Goal: Task Accomplishment & Management: Manage account settings

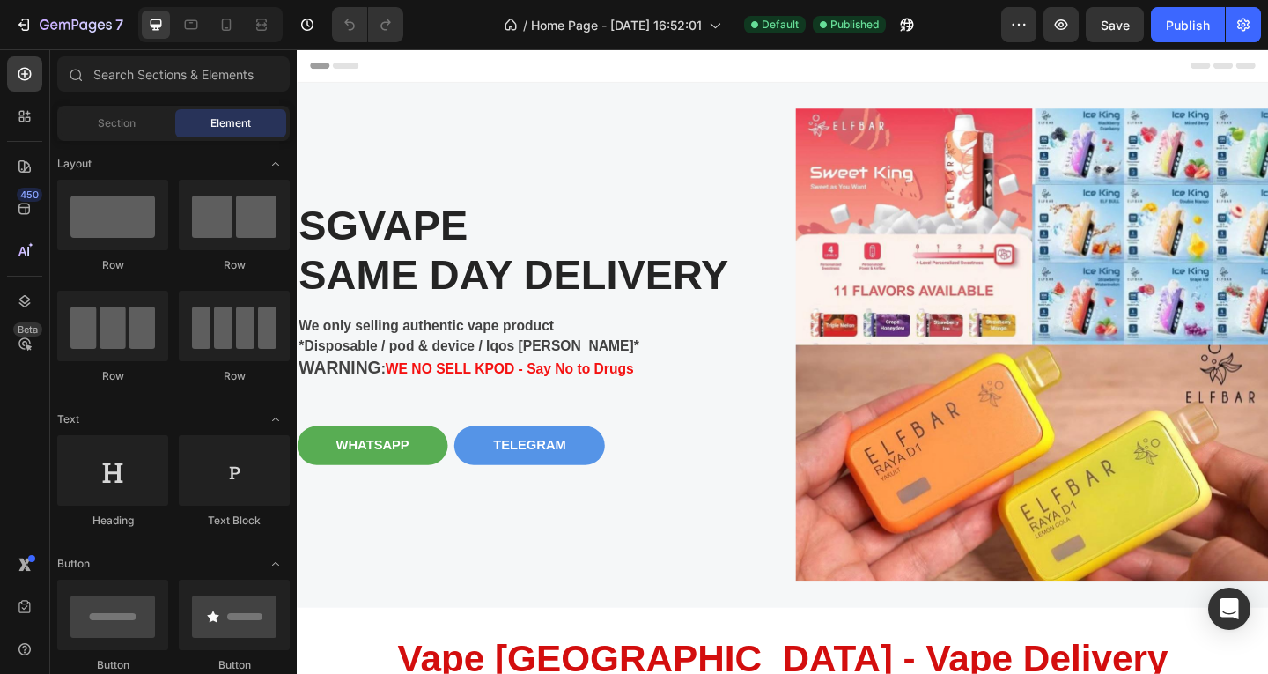
click at [353, 64] on span "Header" at bounding box center [349, 67] width 39 height 18
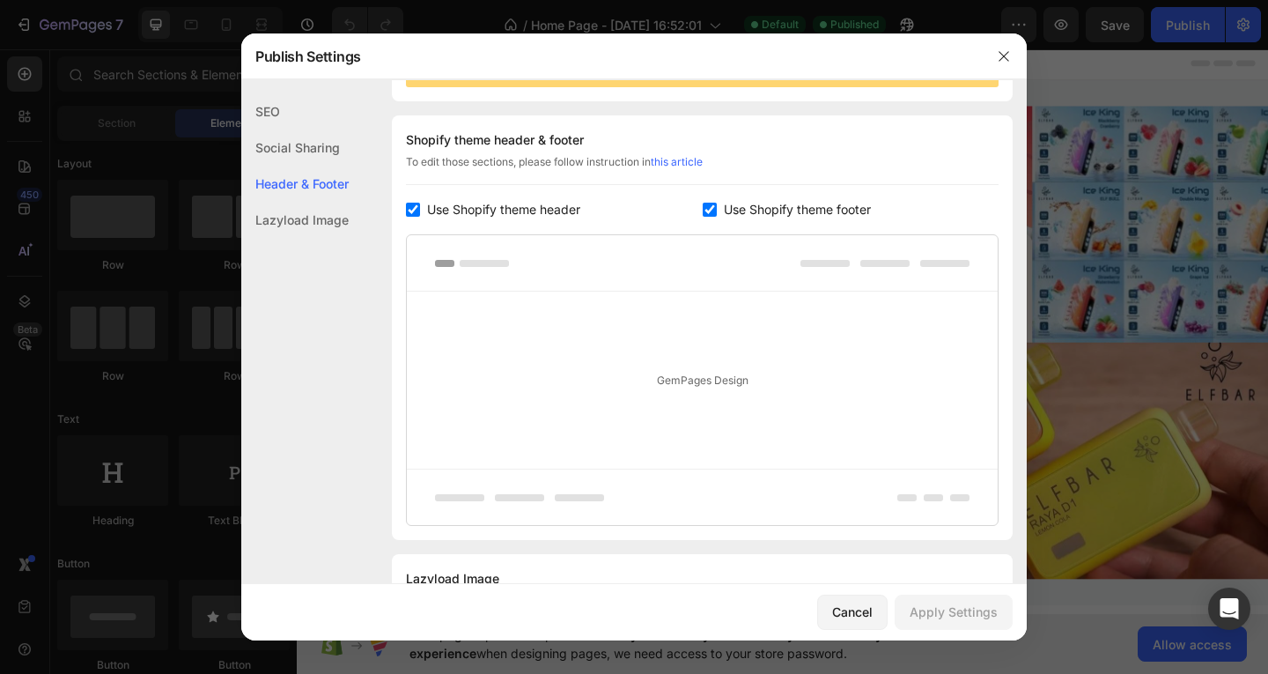
drag, startPoint x: 50, startPoint y: 19, endPoint x: 339, endPoint y: 63, distance: 292.2
click at [339, 63] on div "Publish Settings" at bounding box center [611, 56] width 740 height 46
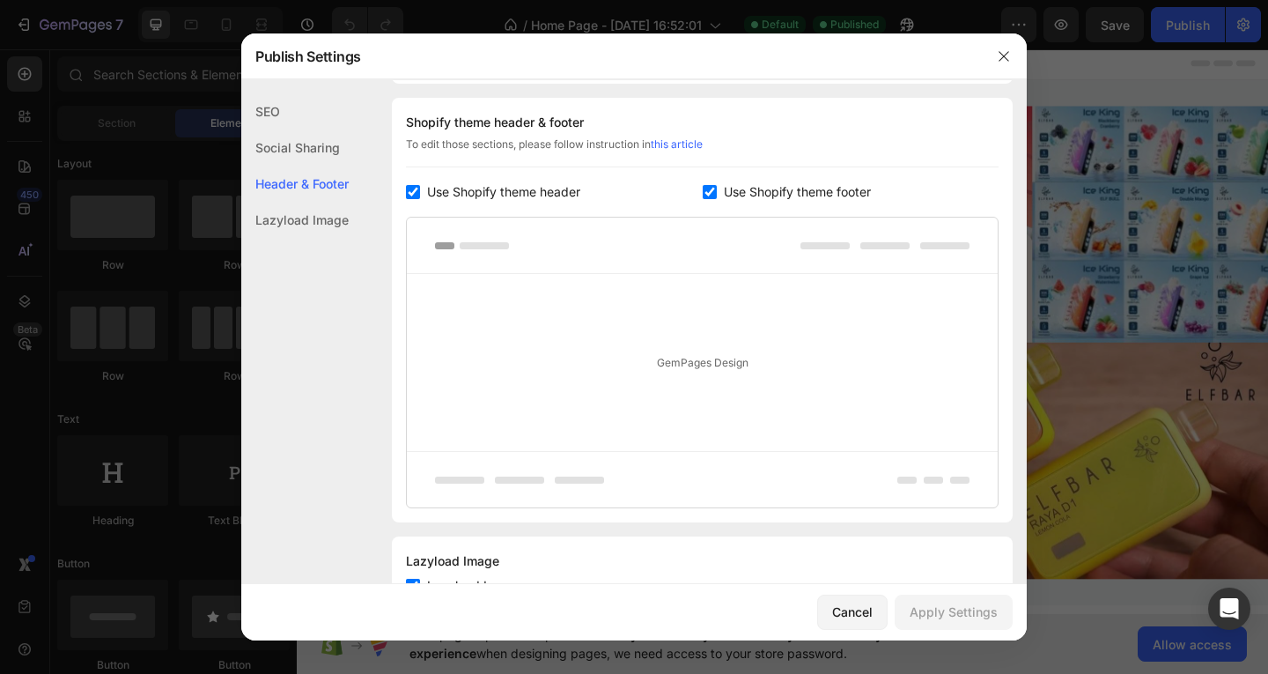
scroll to position [238, 0]
click at [520, 185] on span "Use Shopify theme header" at bounding box center [503, 191] width 153 height 21
checkbox input "false"
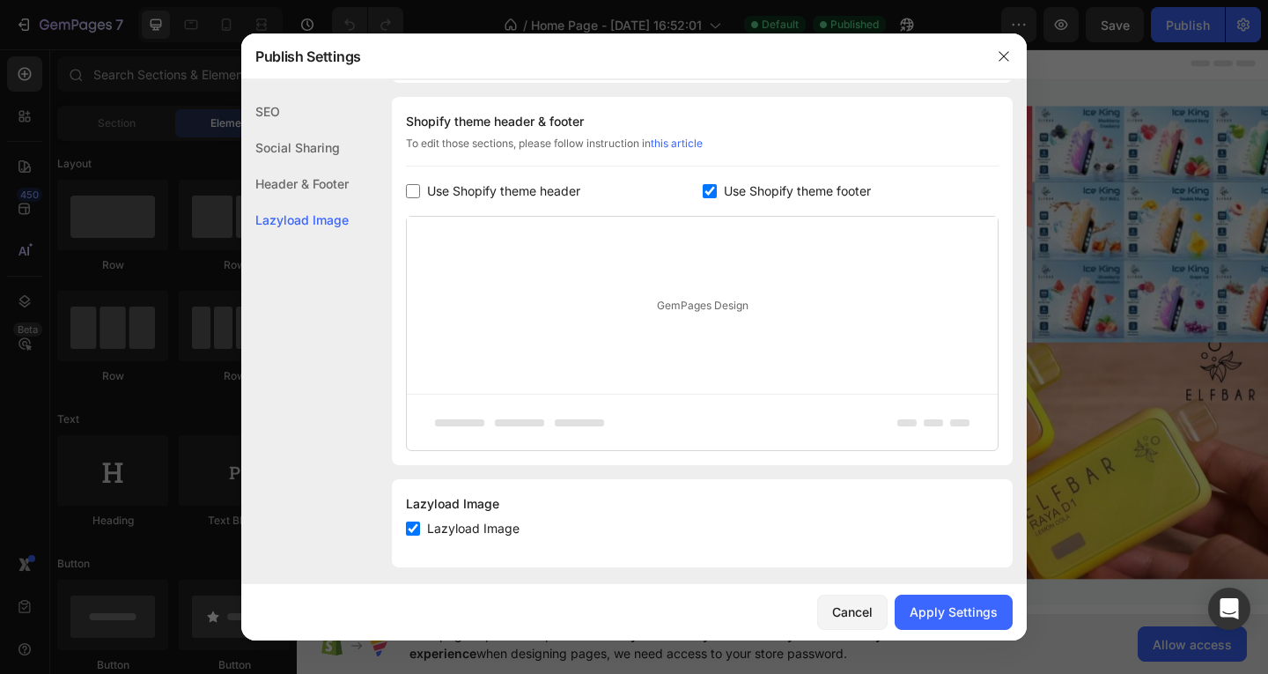
click at [717, 187] on label "Use Shopify theme footer" at bounding box center [794, 191] width 154 height 21
checkbox input "false"
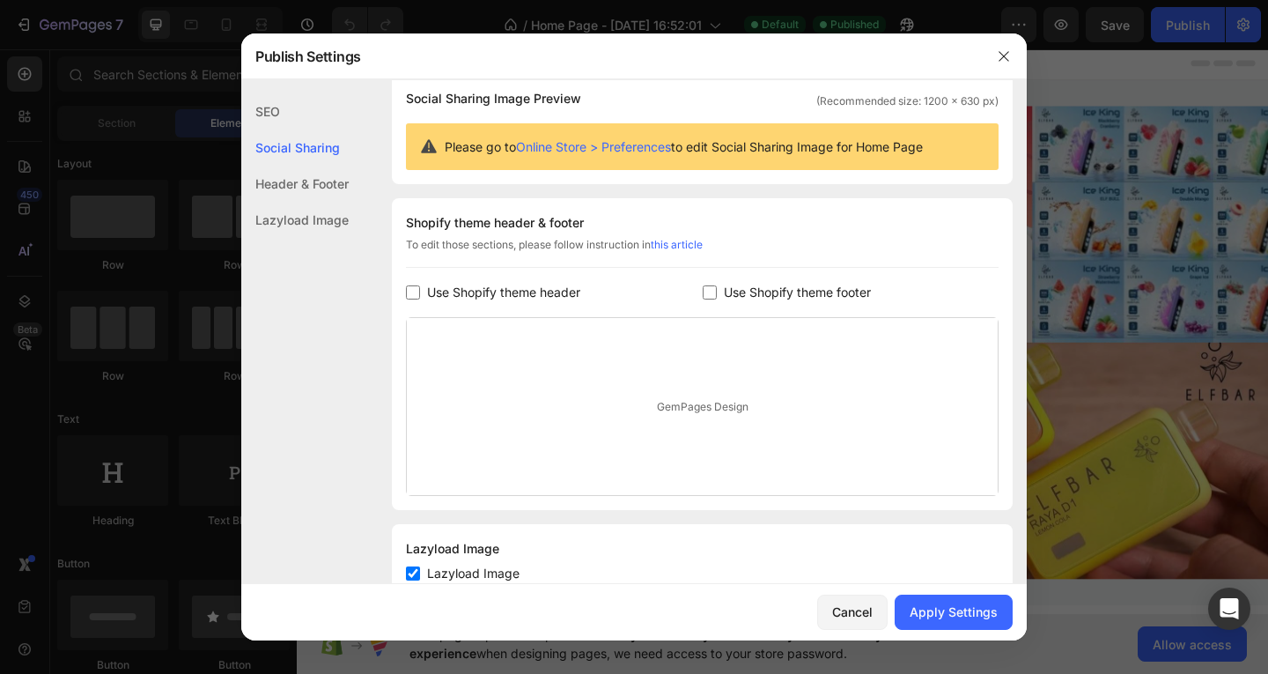
scroll to position [105, 0]
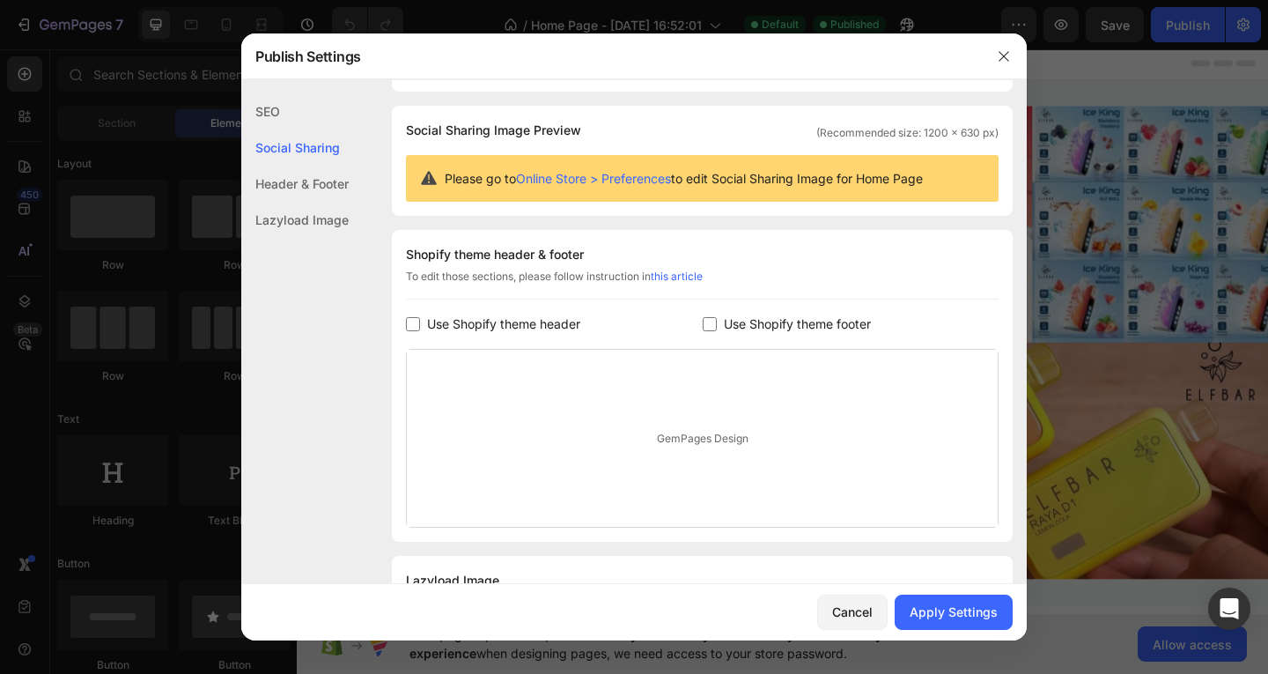
click at [497, 326] on span "Use Shopify theme header" at bounding box center [503, 324] width 153 height 21
checkbox input "true"
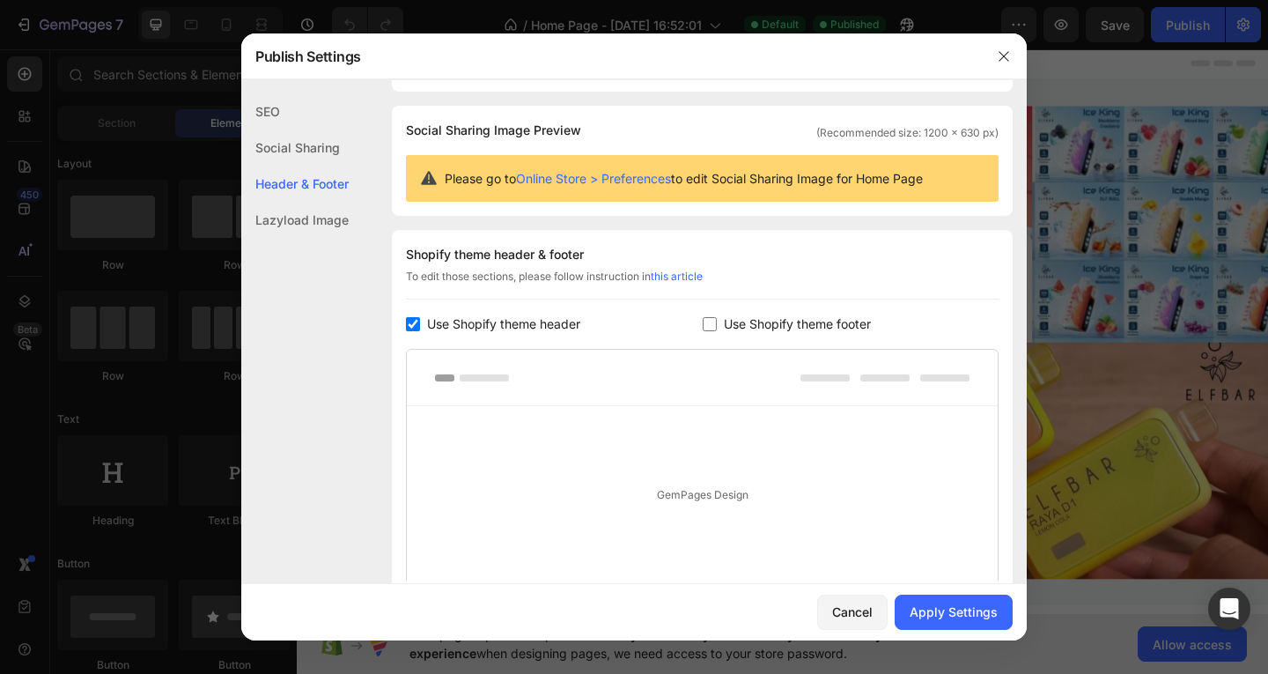
click at [782, 325] on span "Use Shopify theme footer" at bounding box center [797, 324] width 147 height 21
checkbox input "true"
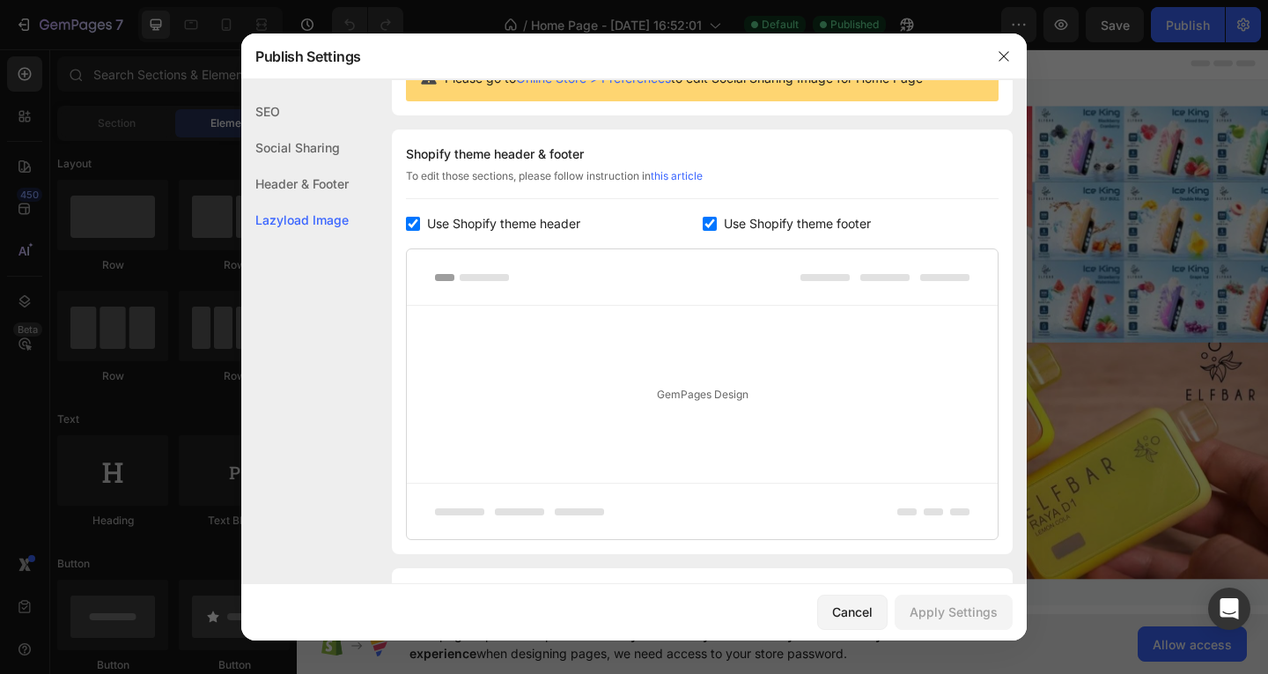
scroll to position [306, 0]
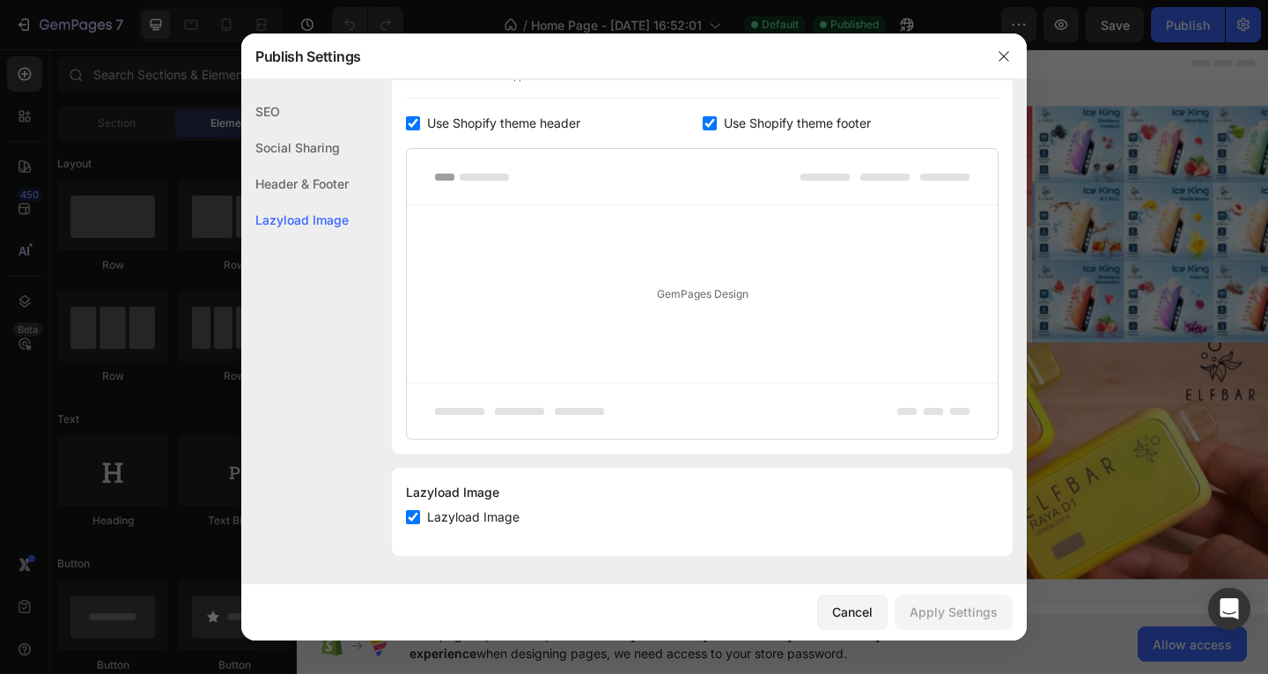
drag, startPoint x: 735, startPoint y: 334, endPoint x: 728, endPoint y: 318, distance: 17.3
click at [735, 334] on div "GemPages Design" at bounding box center [702, 293] width 591 height 177
click at [724, 300] on div "GemPages Design" at bounding box center [702, 293] width 591 height 177
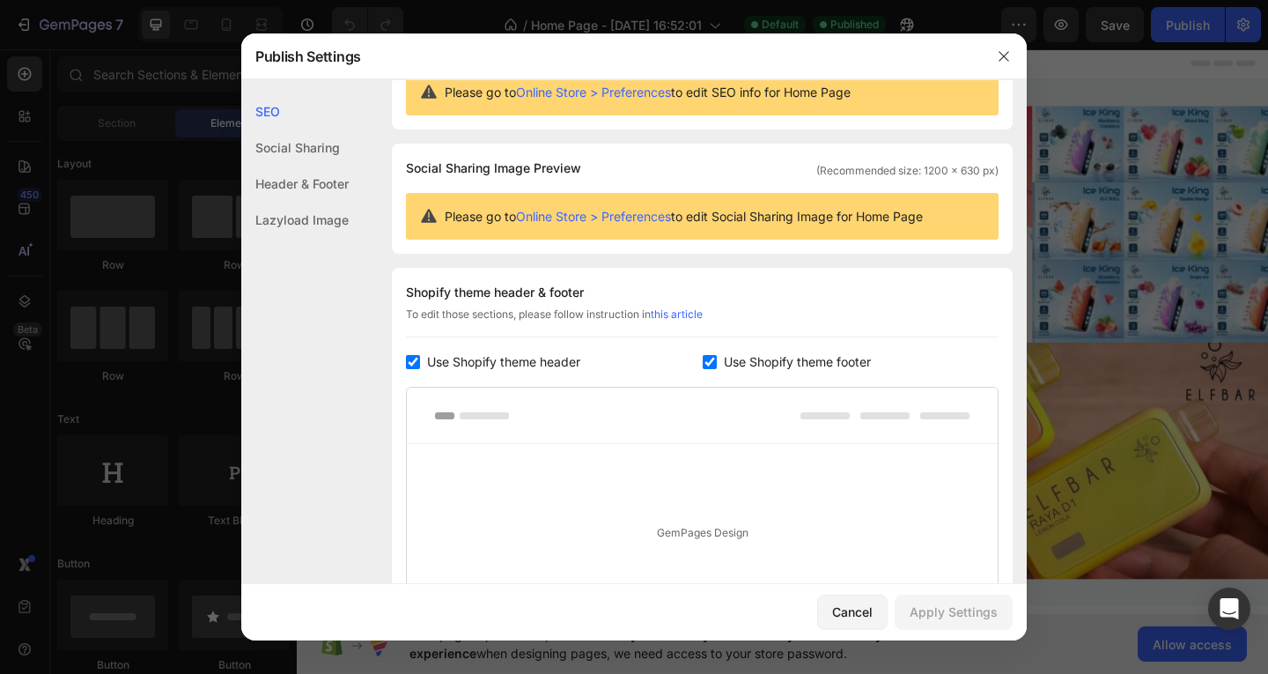
scroll to position [0, 0]
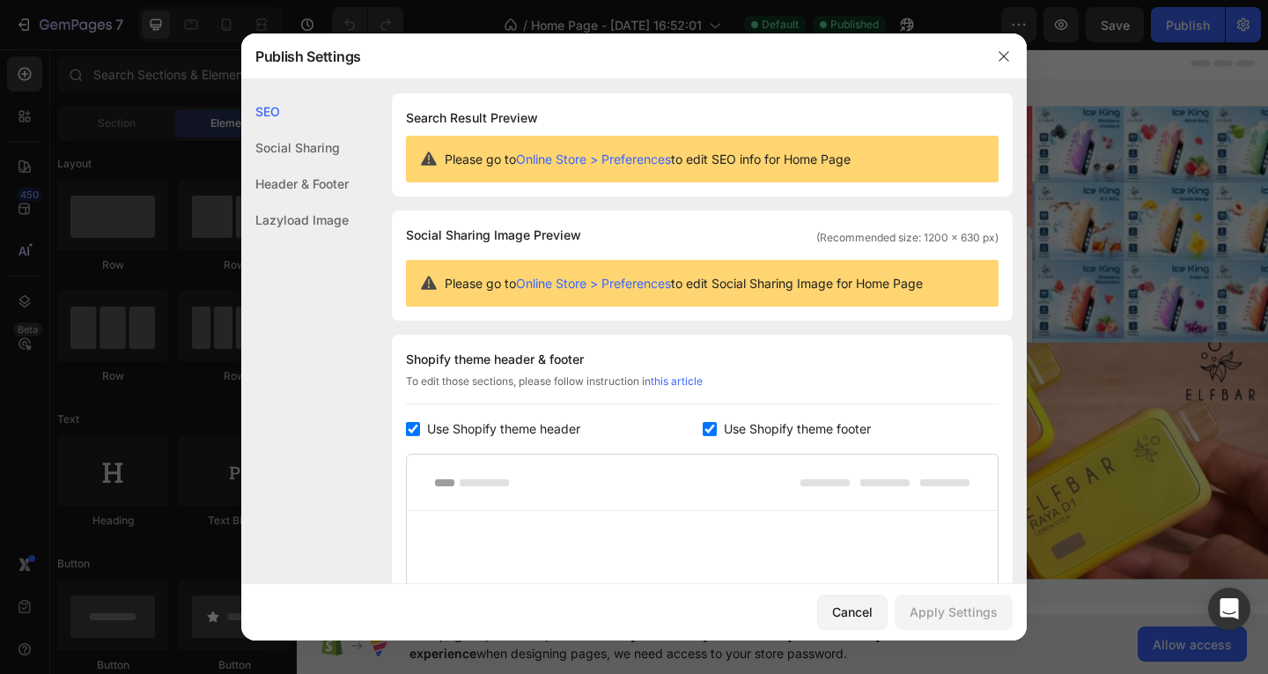
click at [650, 161] on link "Online Store > Preferences" at bounding box center [593, 158] width 155 height 15
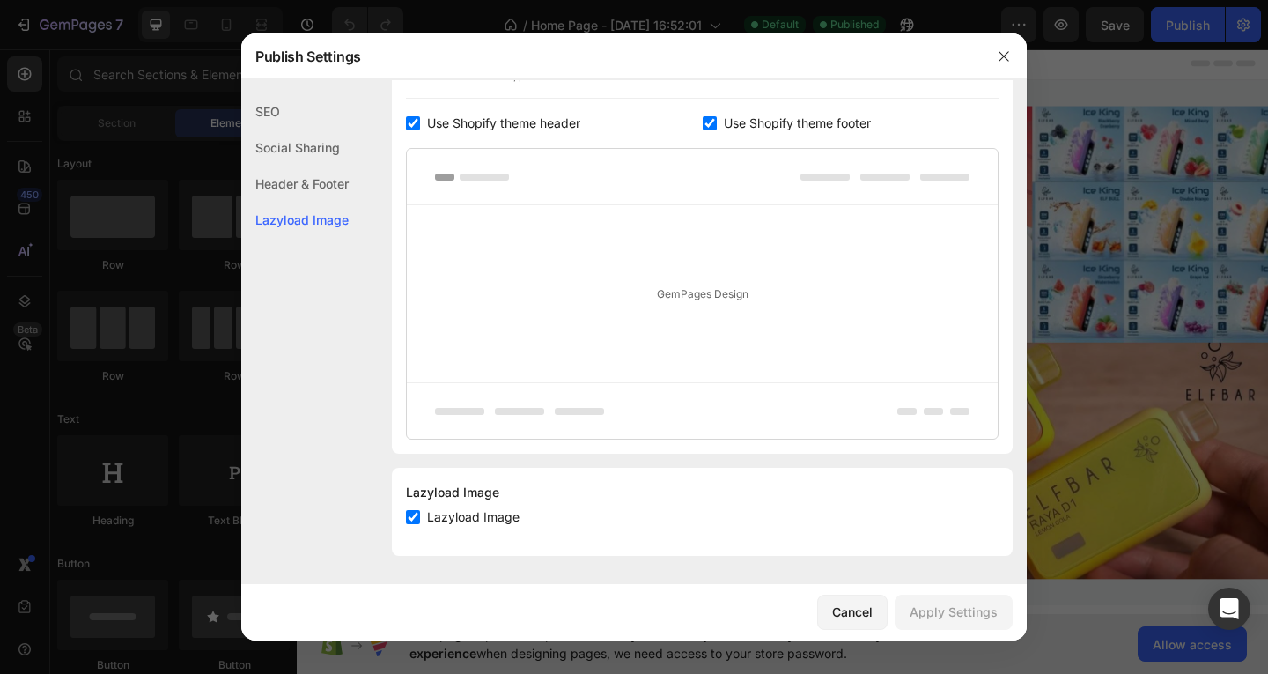
click at [296, 188] on div "Header & Footer" at bounding box center [294, 184] width 107 height 36
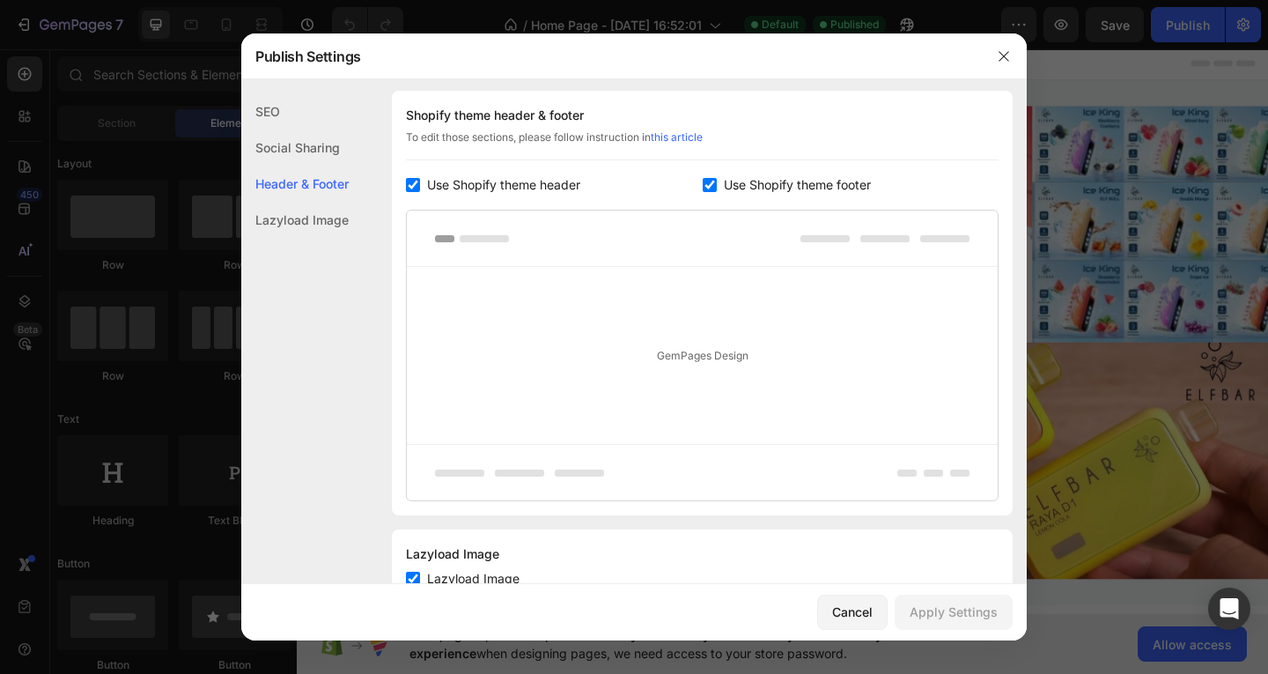
scroll to position [238, 0]
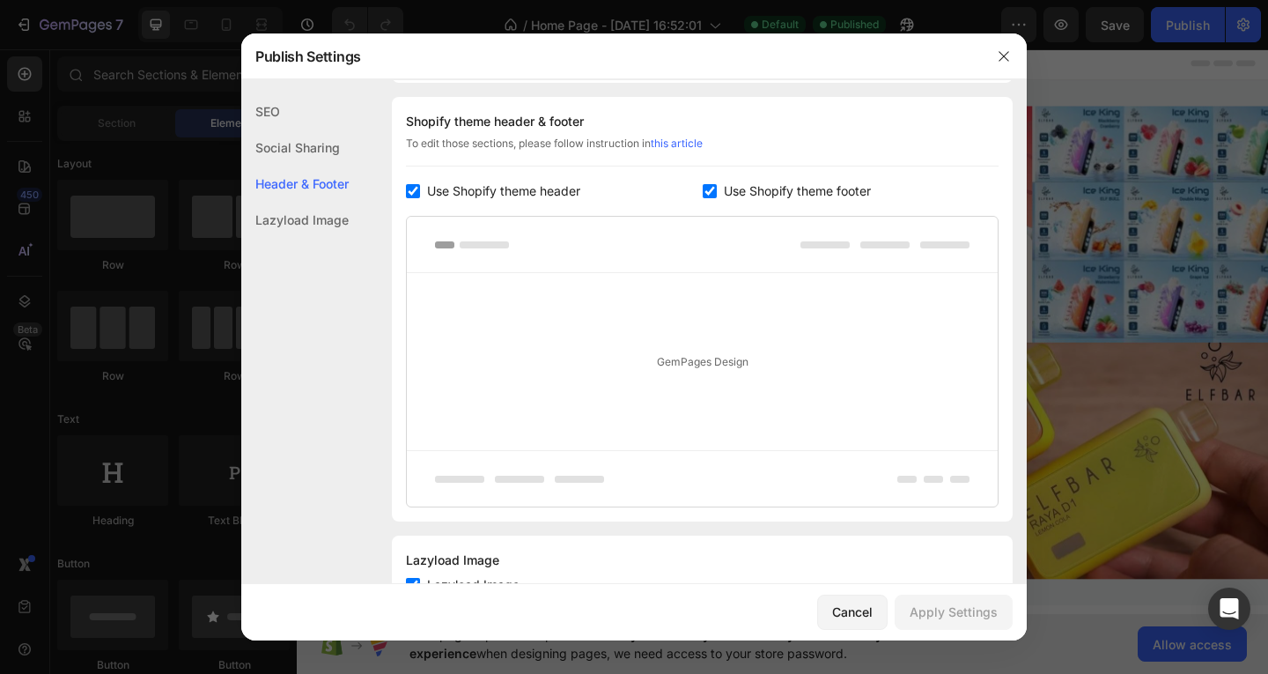
click at [296, 188] on div "Header & Footer" at bounding box center [294, 184] width 107 height 36
click at [479, 246] on rect at bounding box center [484, 244] width 49 height 7
click at [474, 246] on rect at bounding box center [484, 244] width 49 height 7
click at [726, 367] on div "GemPages Design" at bounding box center [702, 361] width 591 height 177
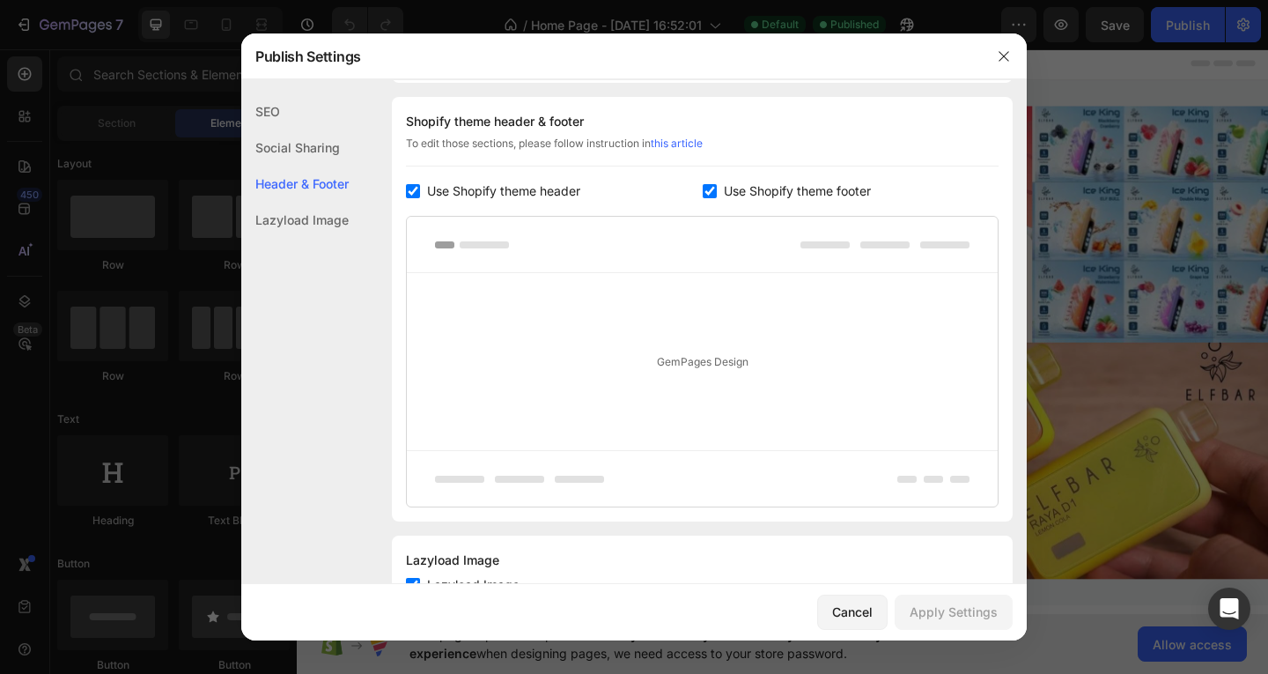
click at [720, 364] on div "GemPages Design" at bounding box center [702, 361] width 591 height 177
click at [672, 416] on div "GemPages Design" at bounding box center [702, 361] width 591 height 177
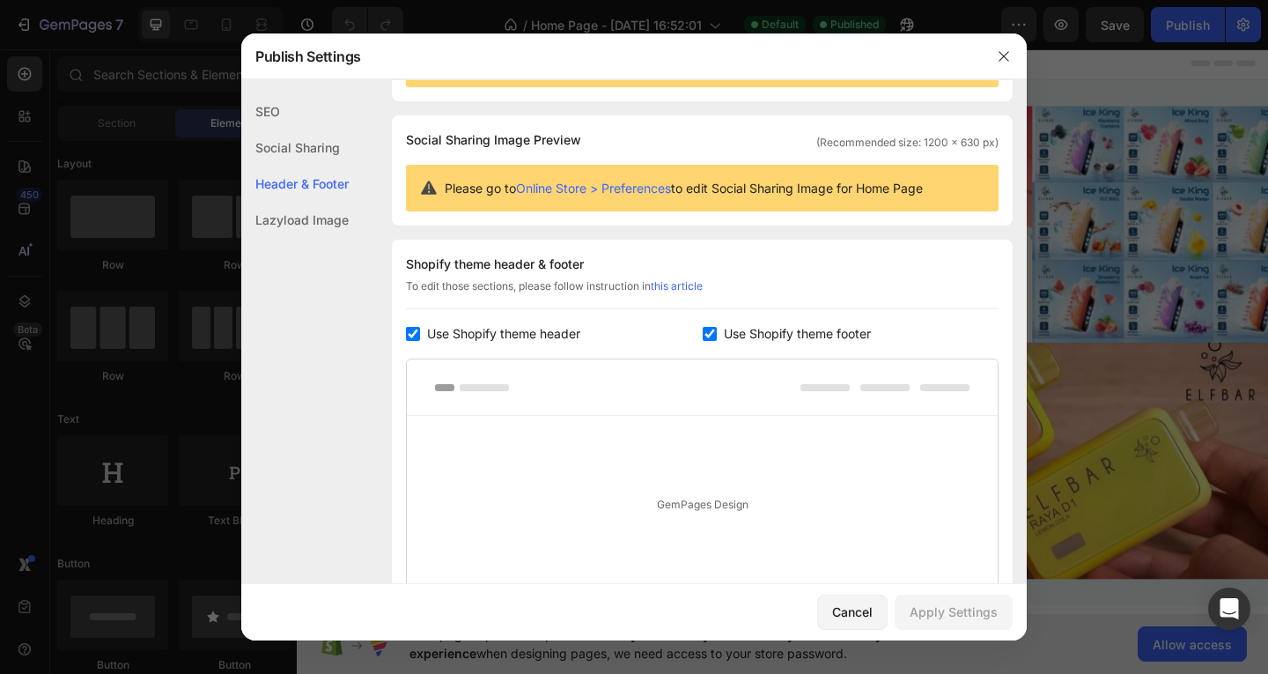
scroll to position [0, 0]
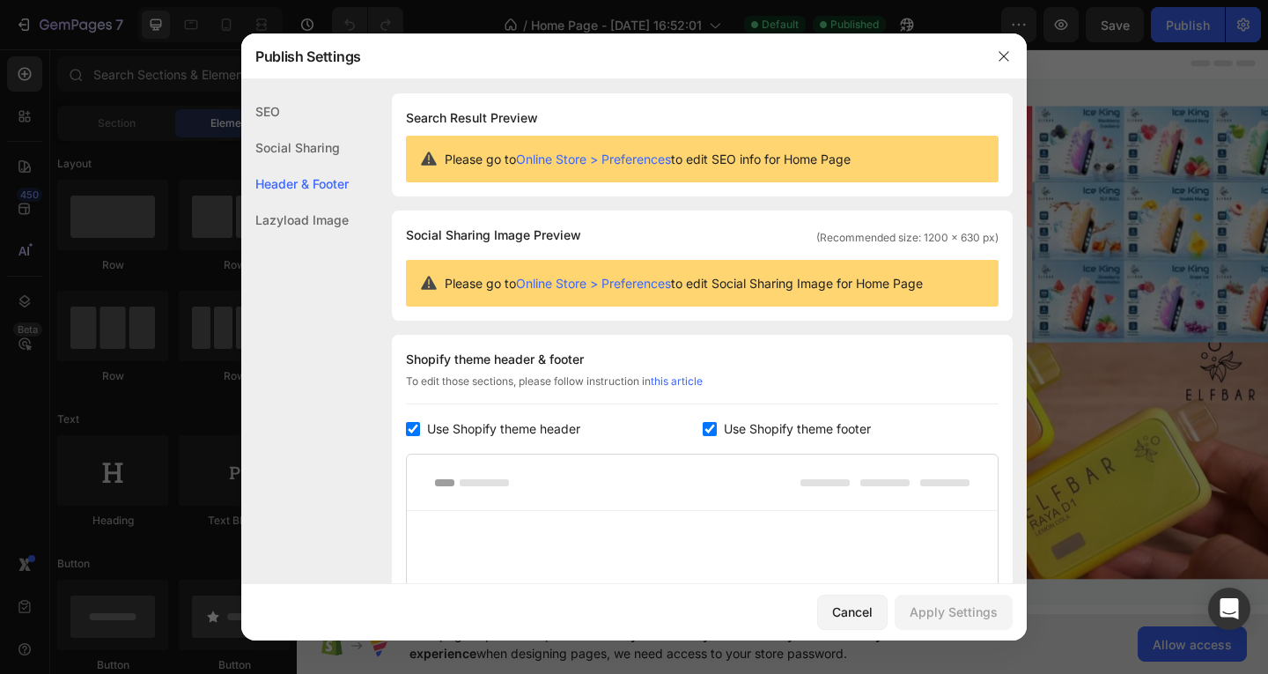
click at [445, 427] on span "Use Shopify theme header" at bounding box center [503, 428] width 153 height 21
checkbox input "false"
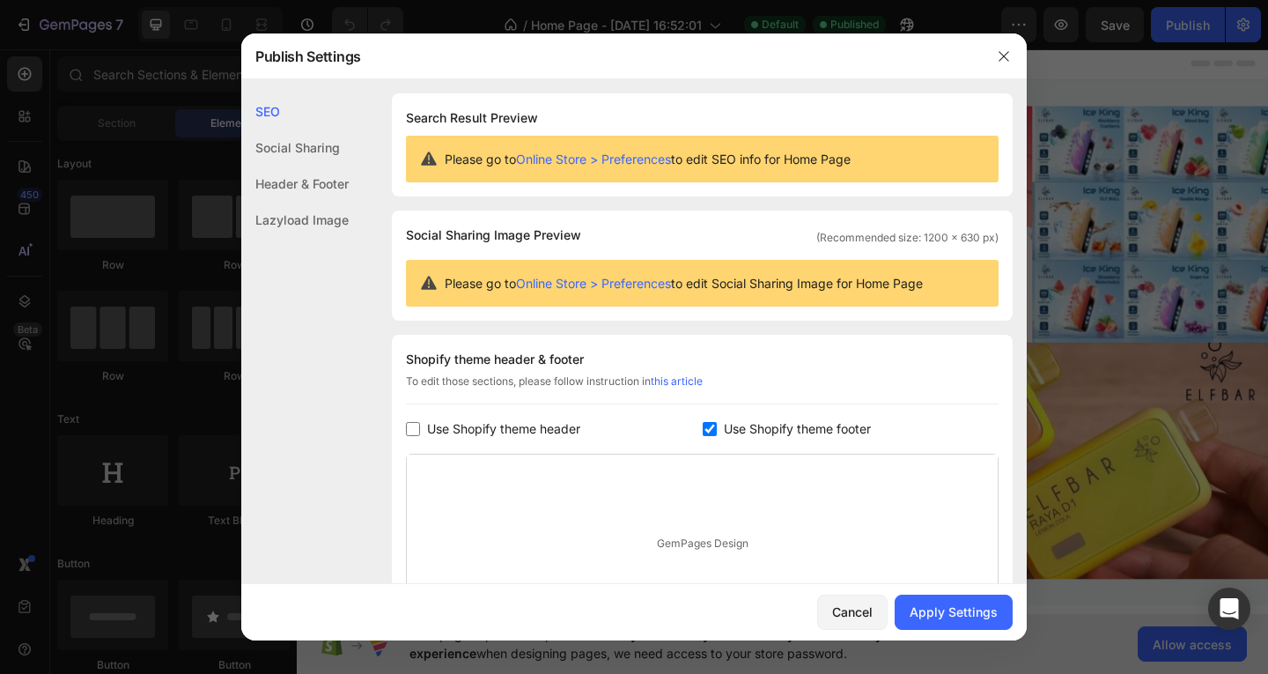
scroll to position [176, 0]
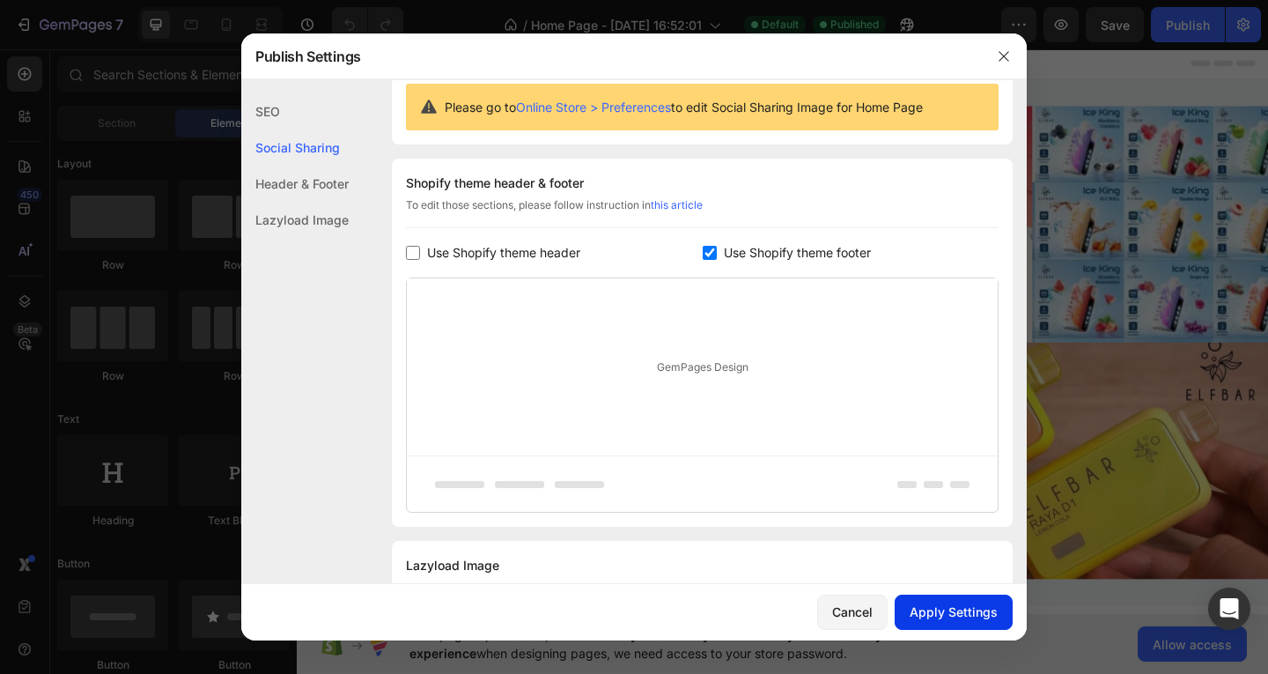
click at [937, 622] on button "Apply Settings" at bounding box center [954, 611] width 118 height 35
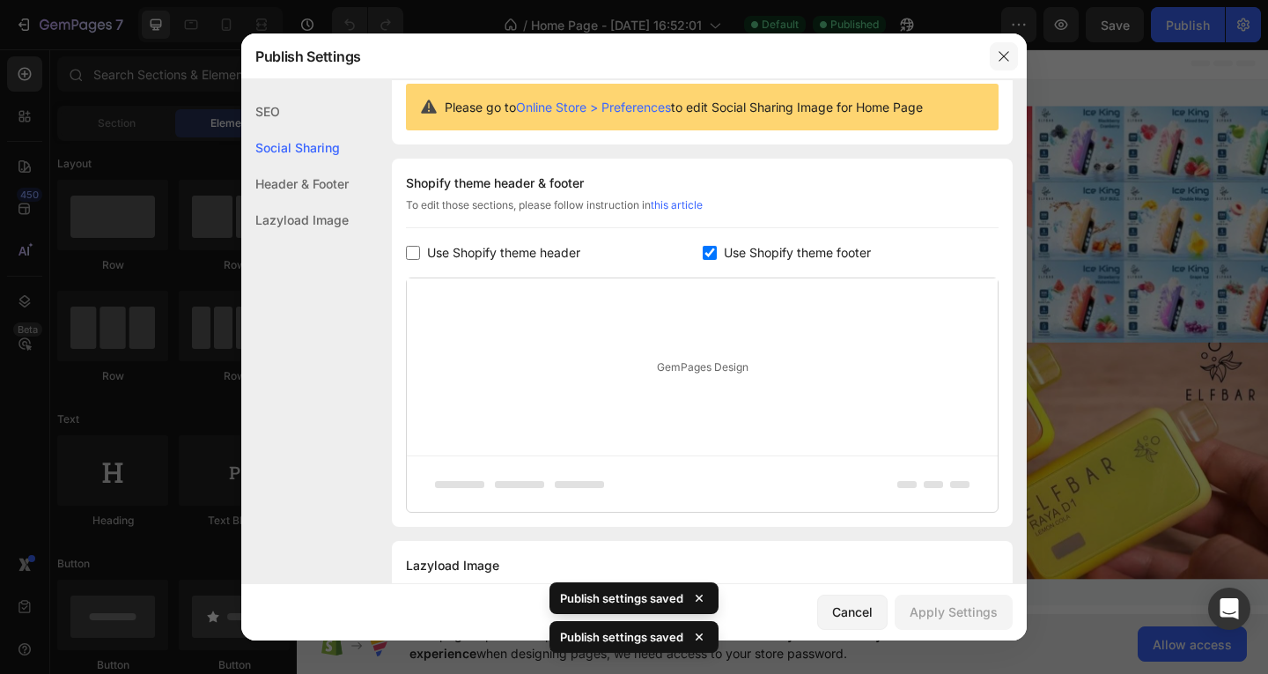
click at [993, 58] on button "button" at bounding box center [1004, 56] width 28 height 28
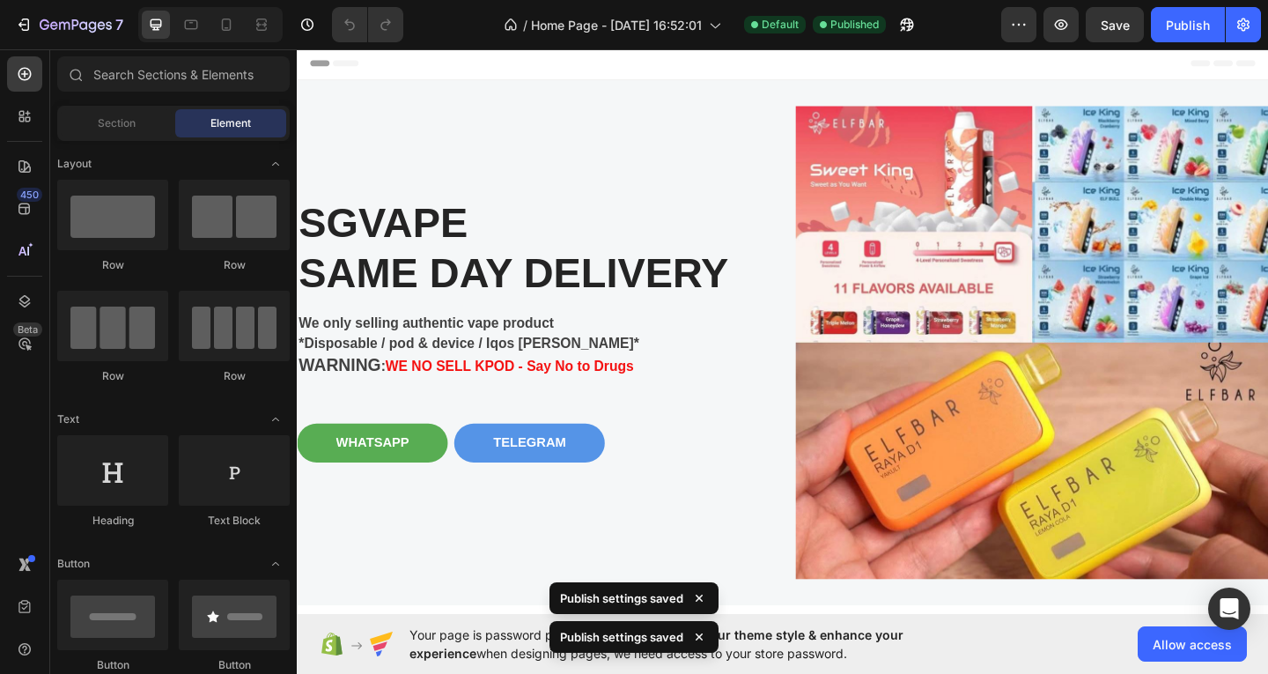
click at [521, 74] on div "Header" at bounding box center [825, 64] width 1029 height 35
click at [322, 64] on icon at bounding box center [317, 64] width 12 height 12
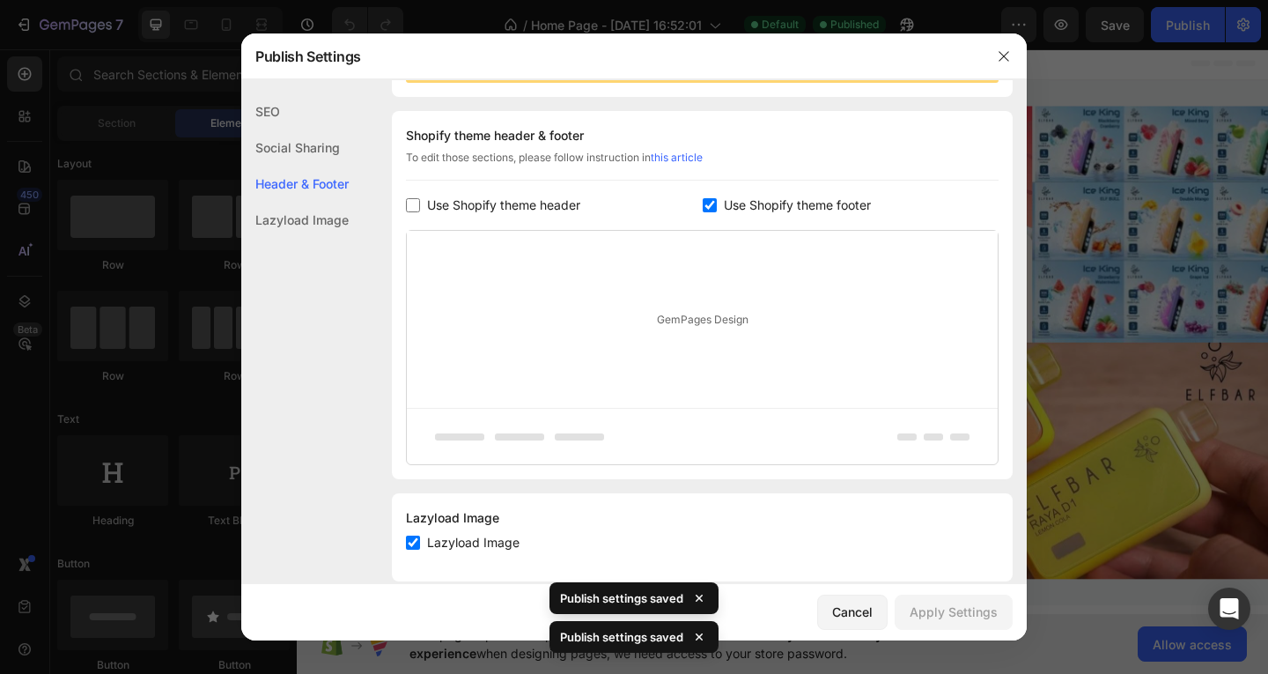
scroll to position [238, 0]
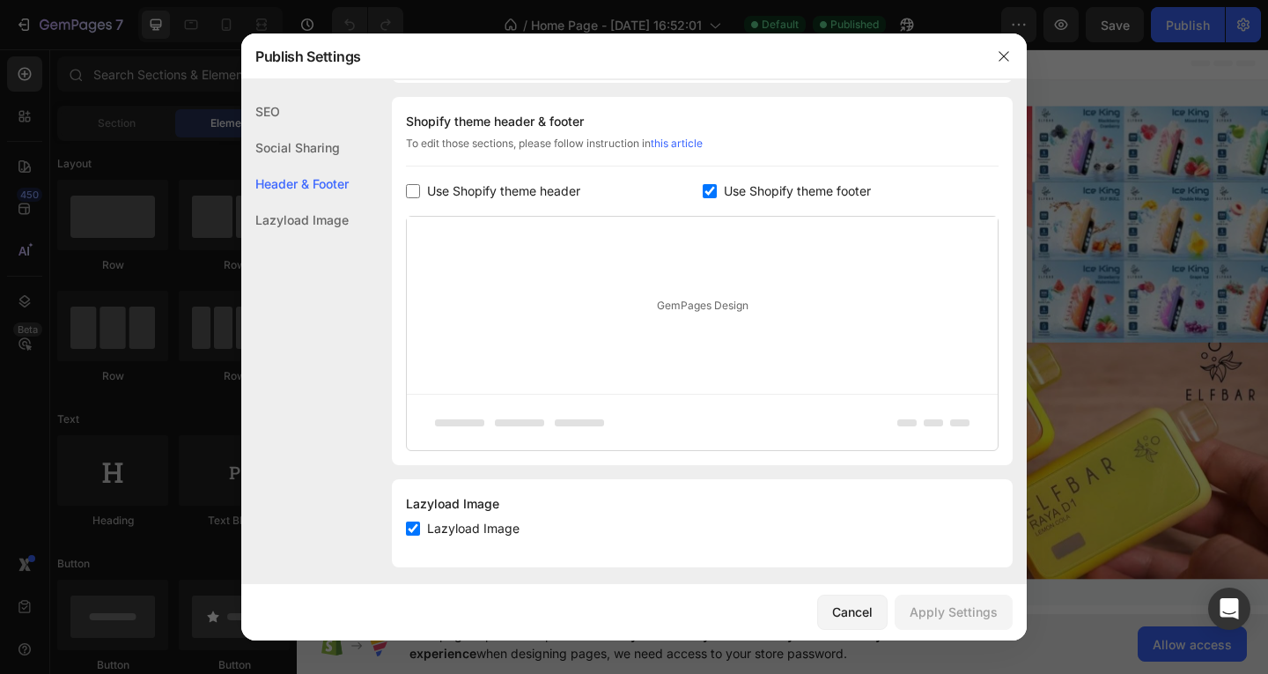
click at [303, 151] on div "Social Sharing" at bounding box center [294, 147] width 107 height 36
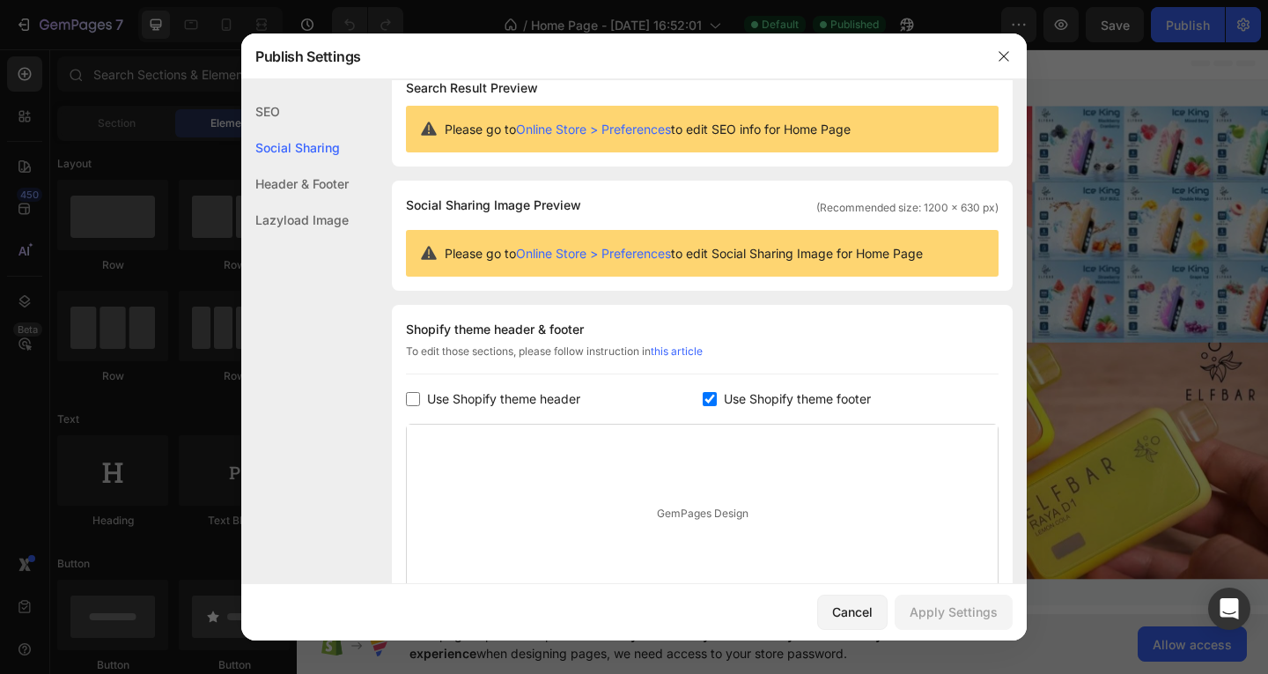
scroll to position [0, 0]
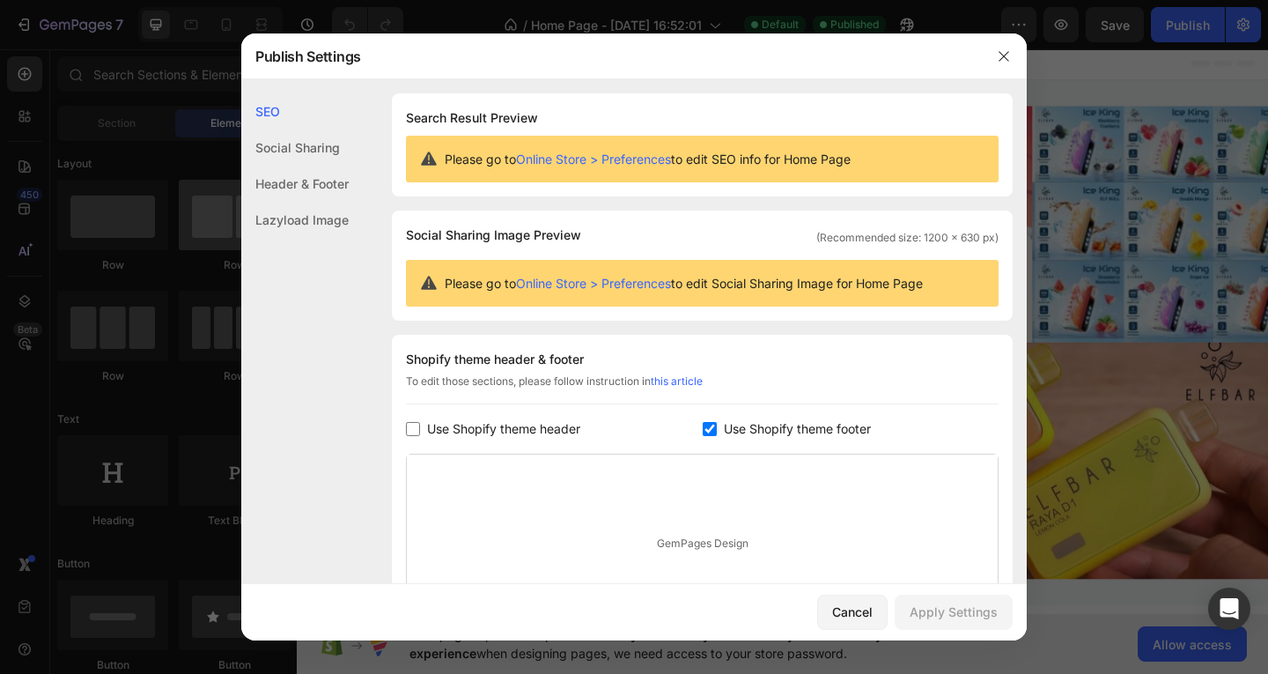
drag, startPoint x: 995, startPoint y: 61, endPoint x: 238, endPoint y: 248, distance: 780.3
click at [995, 61] on button "button" at bounding box center [1004, 56] width 28 height 28
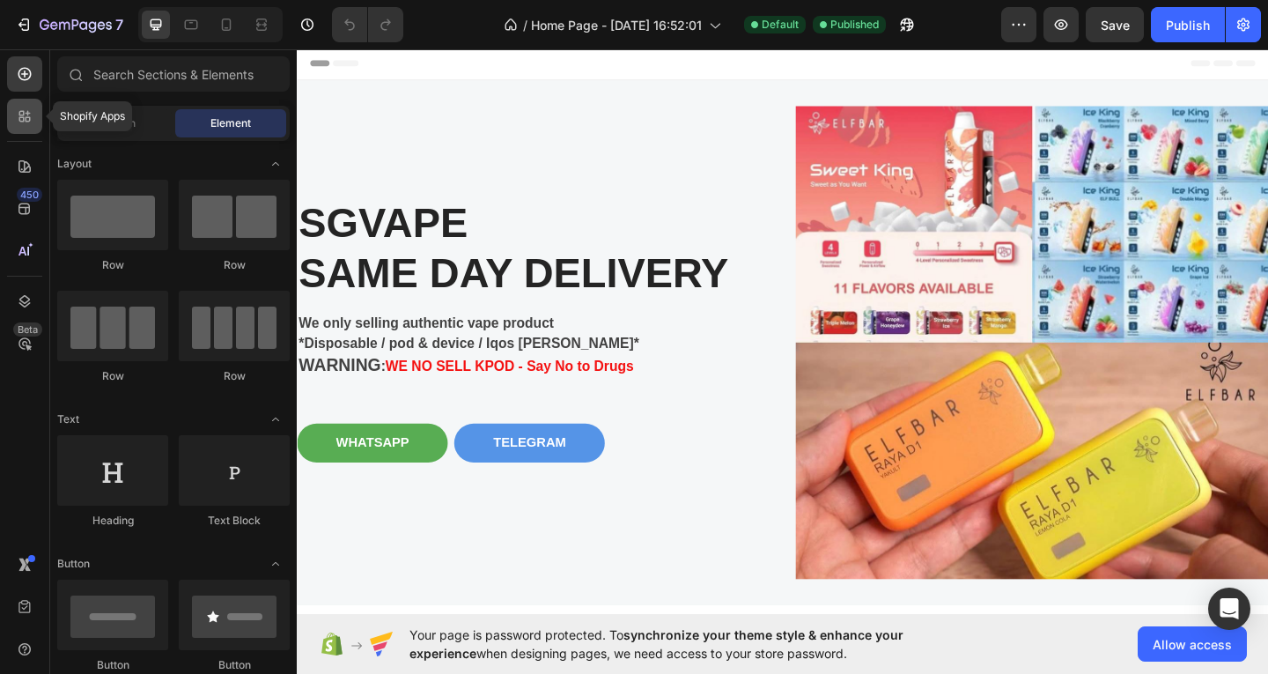
click at [11, 125] on div at bounding box center [24, 116] width 35 height 35
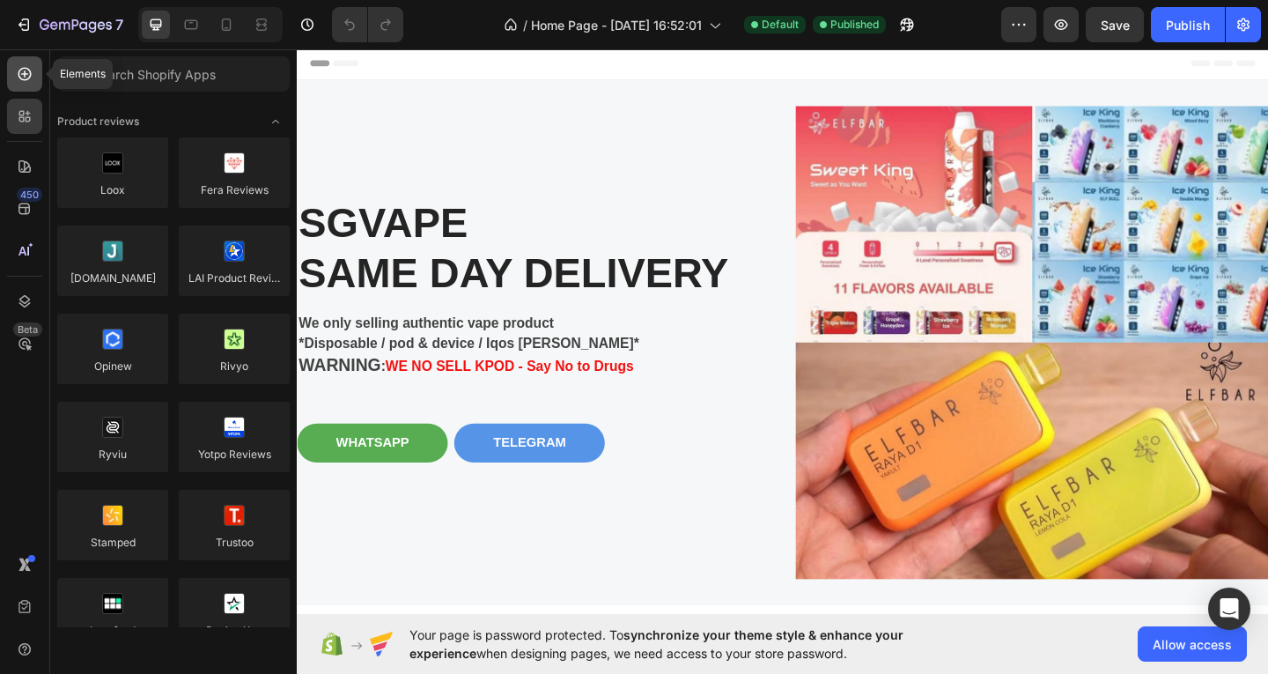
click at [33, 90] on div at bounding box center [24, 73] width 35 height 35
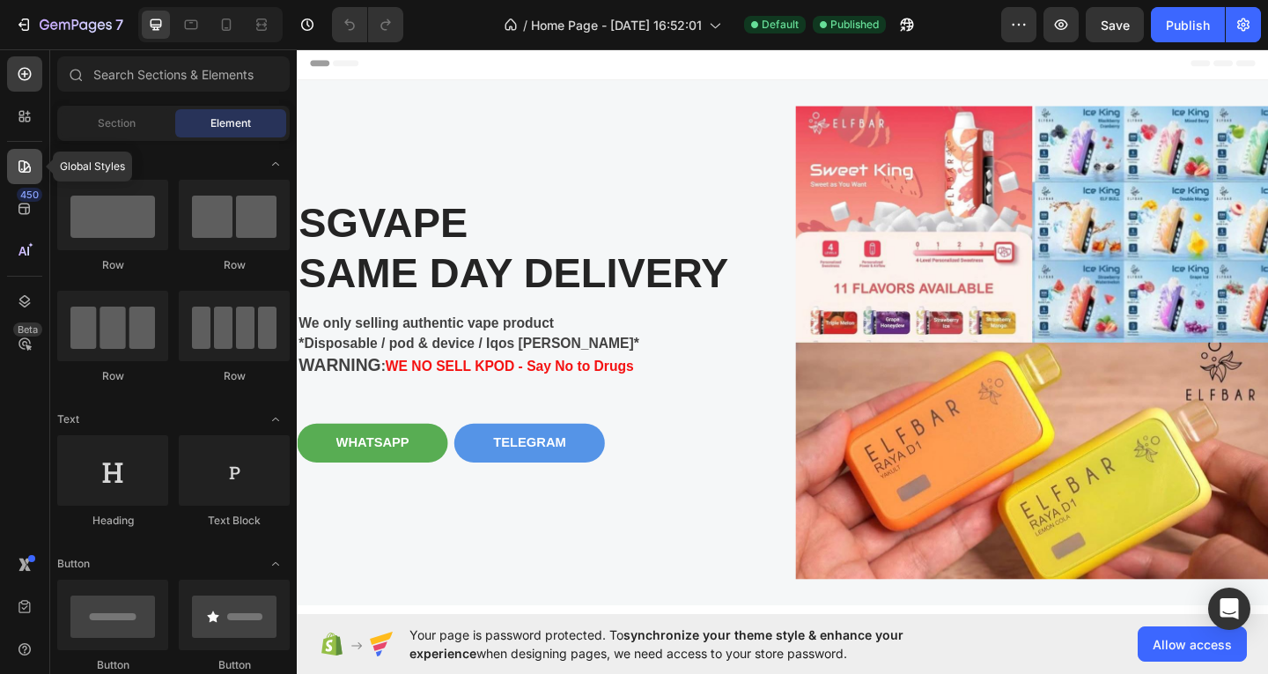
click at [26, 175] on div at bounding box center [24, 166] width 35 height 35
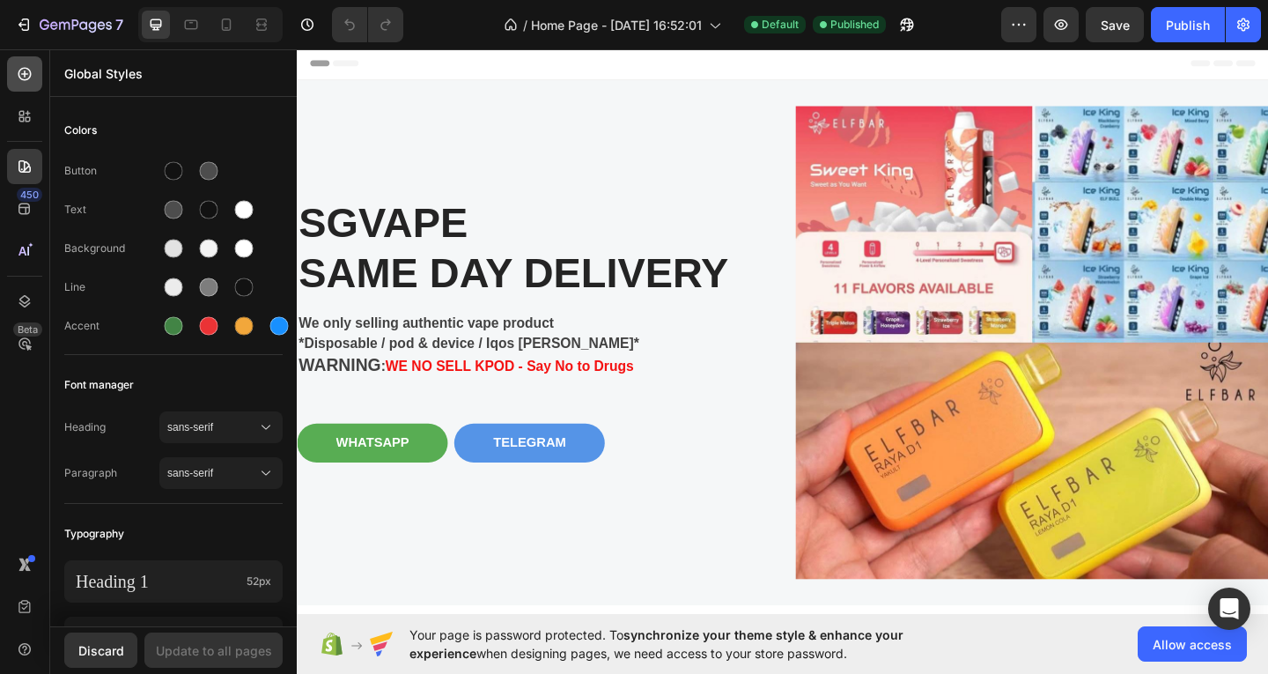
click at [24, 89] on div at bounding box center [24, 73] width 35 height 35
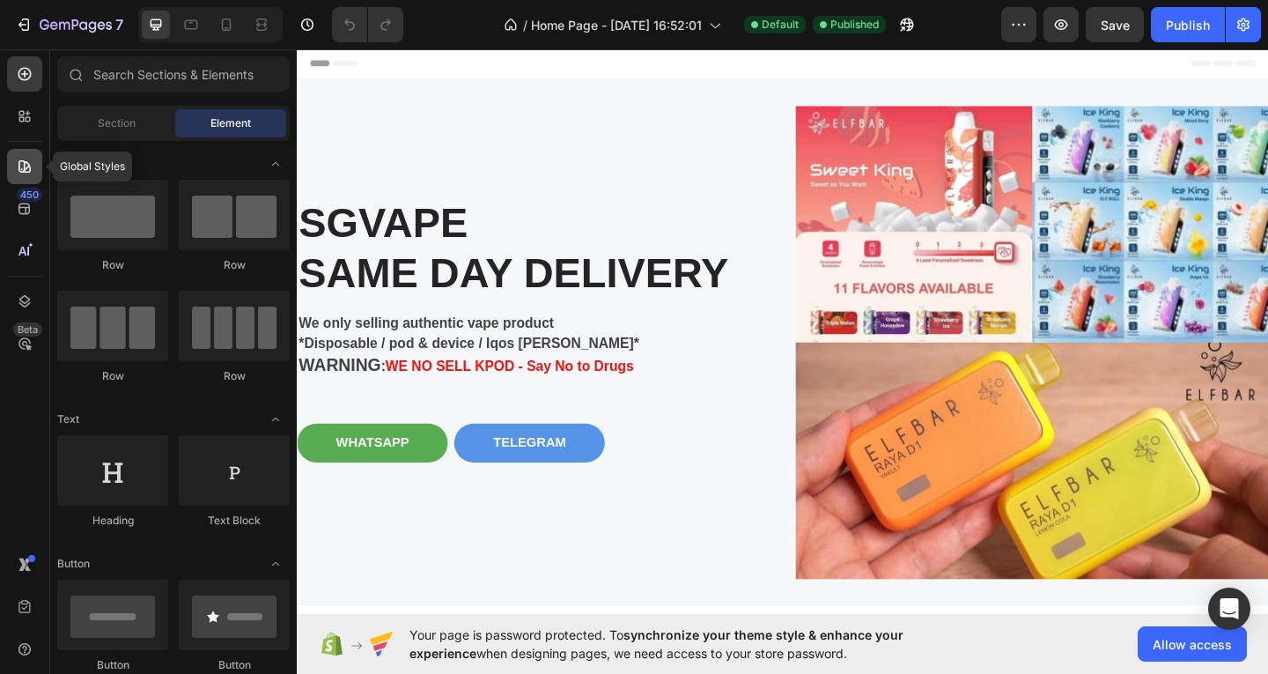
click at [29, 161] on icon at bounding box center [25, 167] width 18 height 18
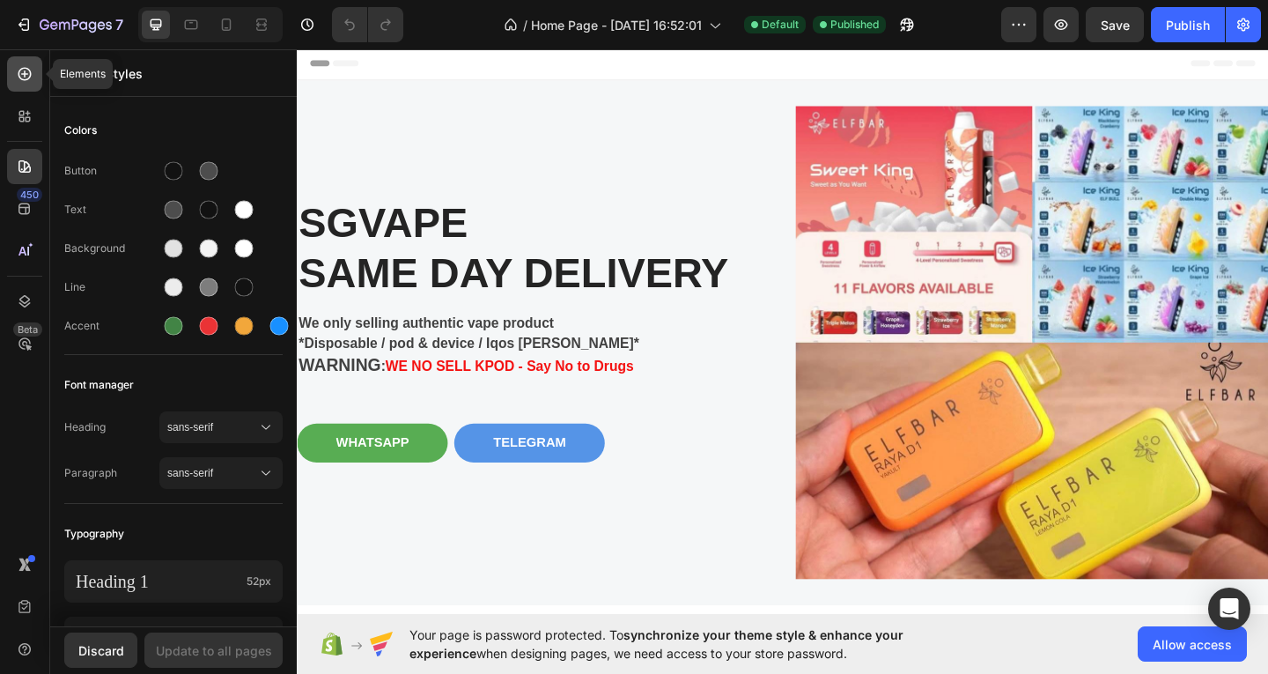
click at [32, 75] on icon at bounding box center [25, 74] width 18 height 18
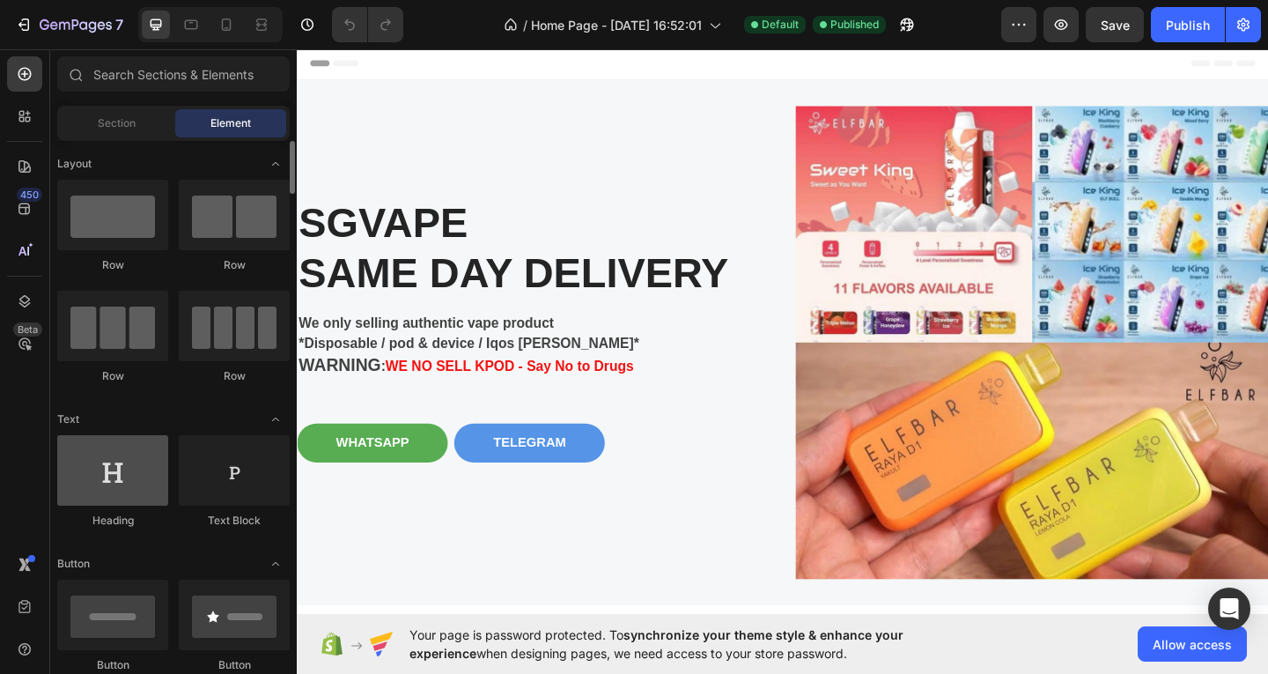
click at [125, 476] on div at bounding box center [112, 470] width 111 height 70
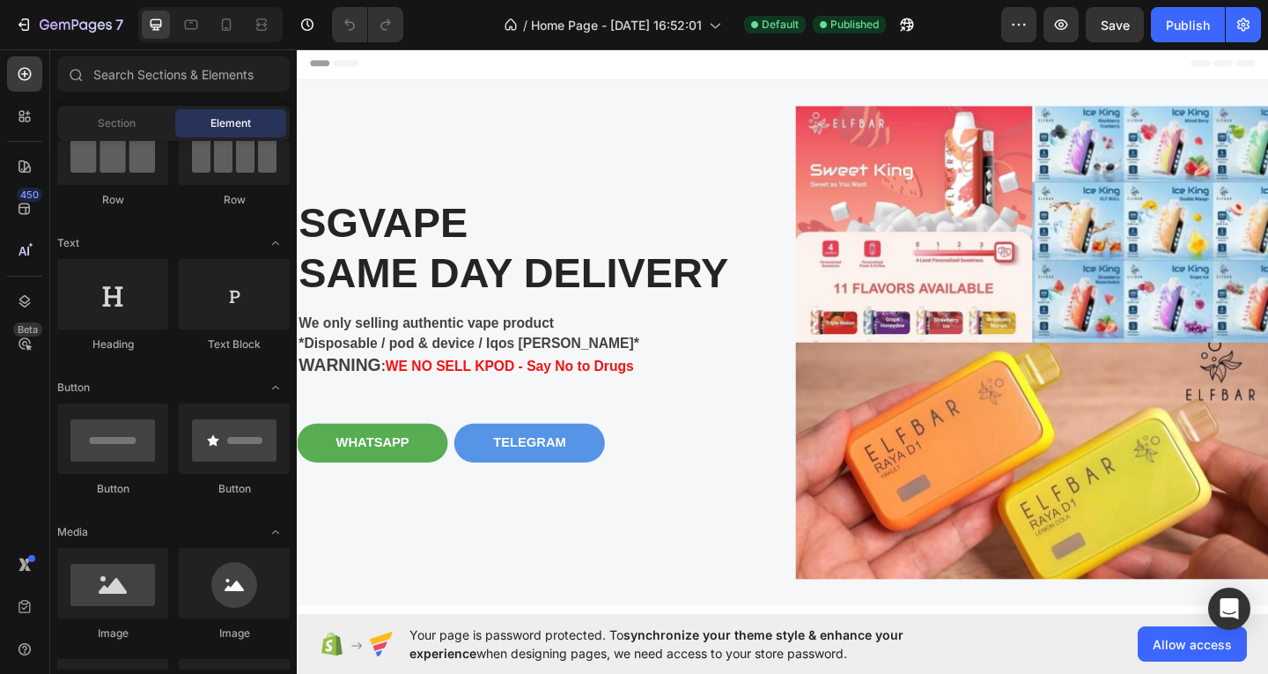
click at [355, 56] on span "Header" at bounding box center [349, 64] width 39 height 18
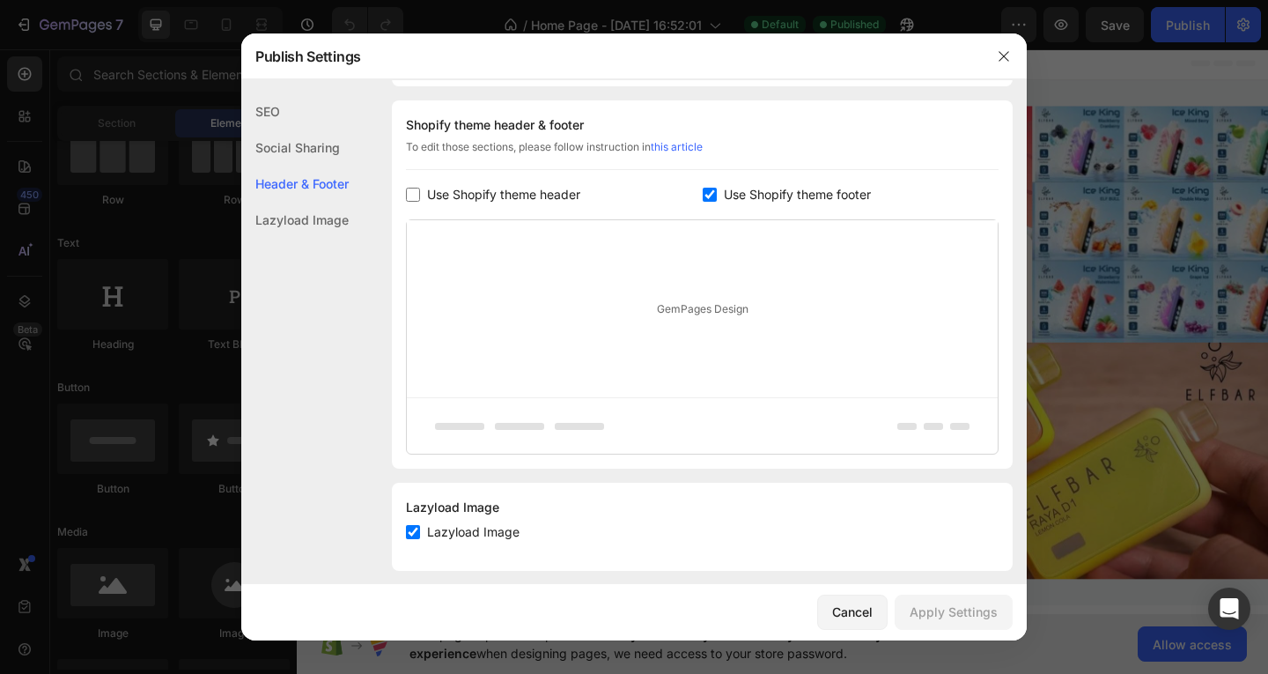
scroll to position [238, 0]
click at [447, 195] on span "Use Shopify theme header" at bounding box center [503, 191] width 153 height 21
checkbox input "true"
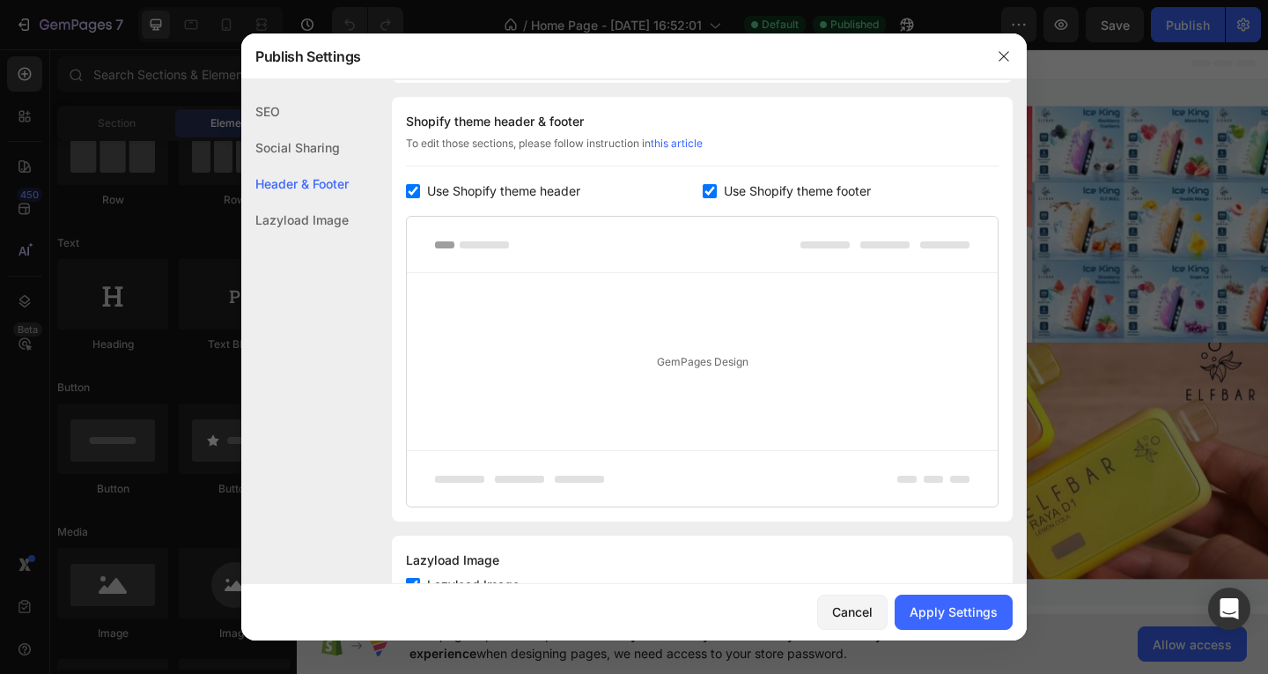
click at [635, 373] on div "GemPages Design" at bounding box center [702, 361] width 591 height 177
click at [665, 354] on div "GemPages Design" at bounding box center [702, 361] width 591 height 177
click at [959, 594] on button "Apply Settings" at bounding box center [954, 611] width 118 height 35
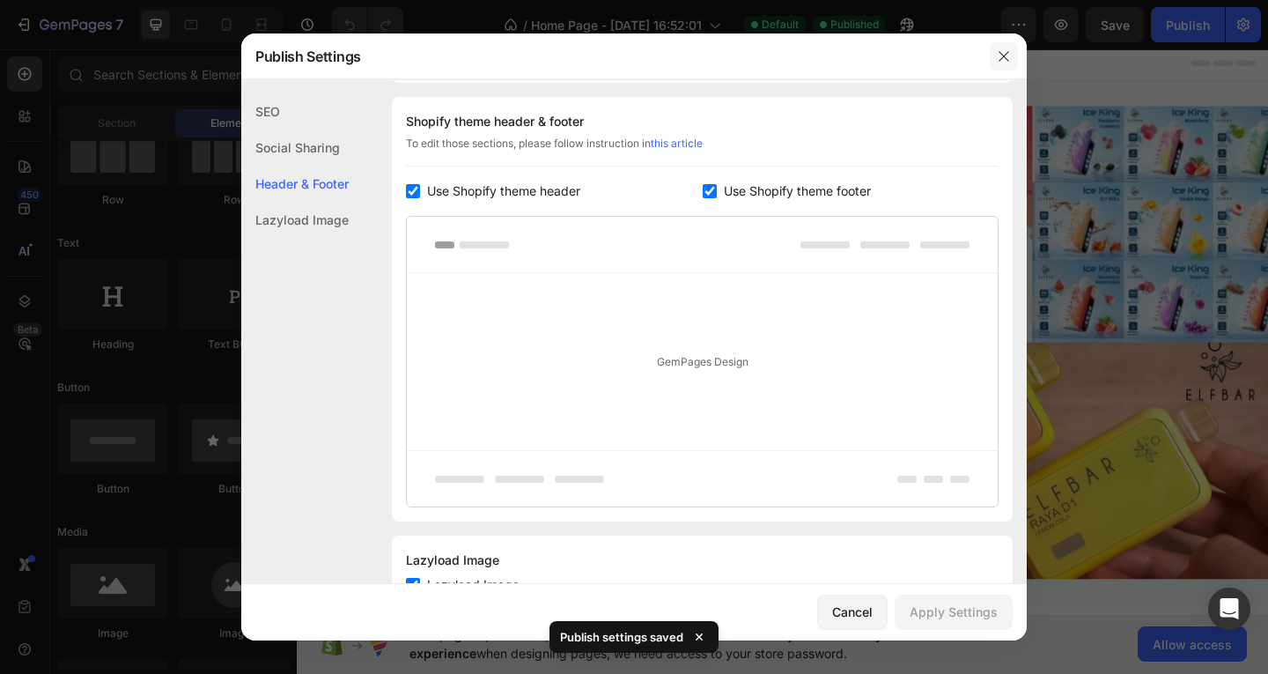
drag, startPoint x: 1006, startPoint y: 55, endPoint x: 770, endPoint y: 11, distance: 240.3
click at [1006, 55] on icon "button" at bounding box center [1004, 56] width 14 height 14
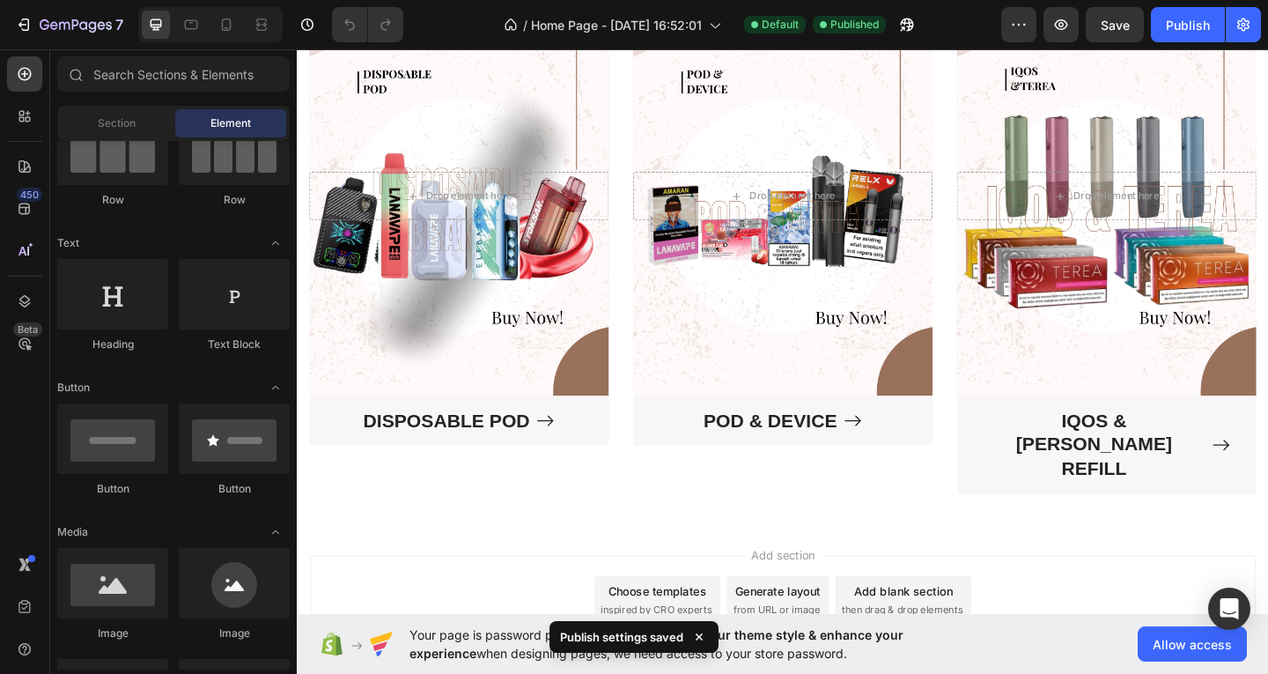
scroll to position [1561, 0]
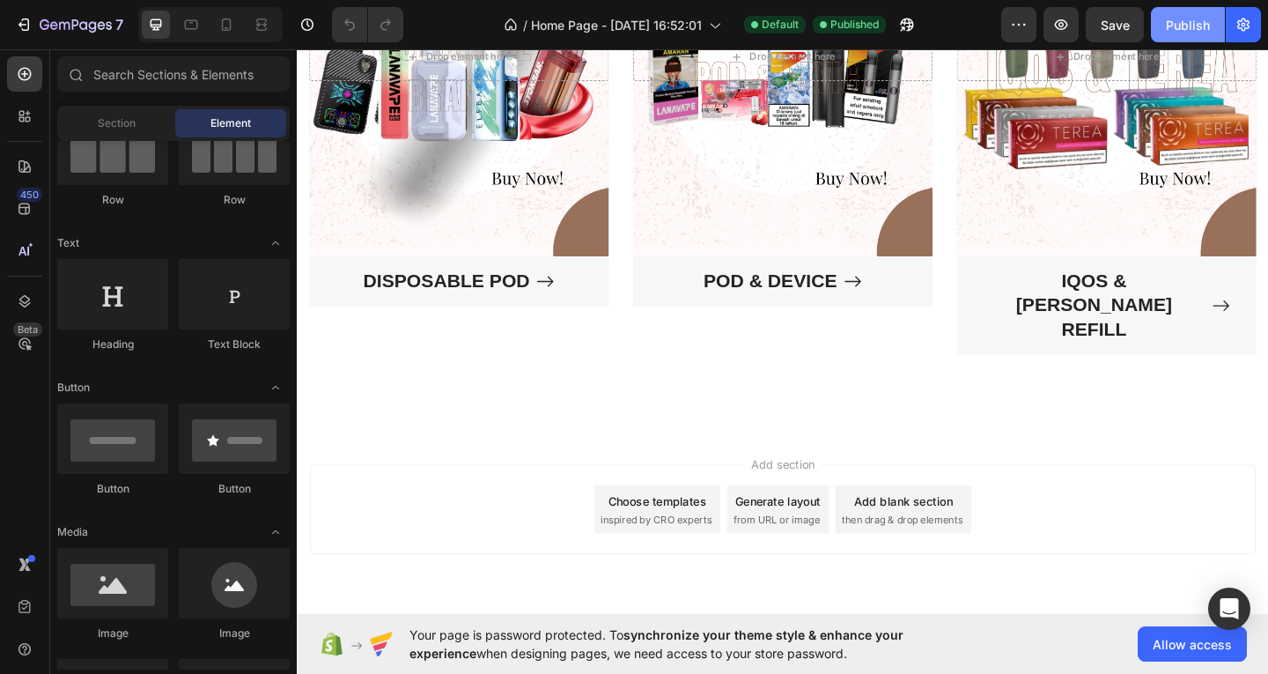
click at [1185, 34] on button "Publish" at bounding box center [1188, 24] width 74 height 35
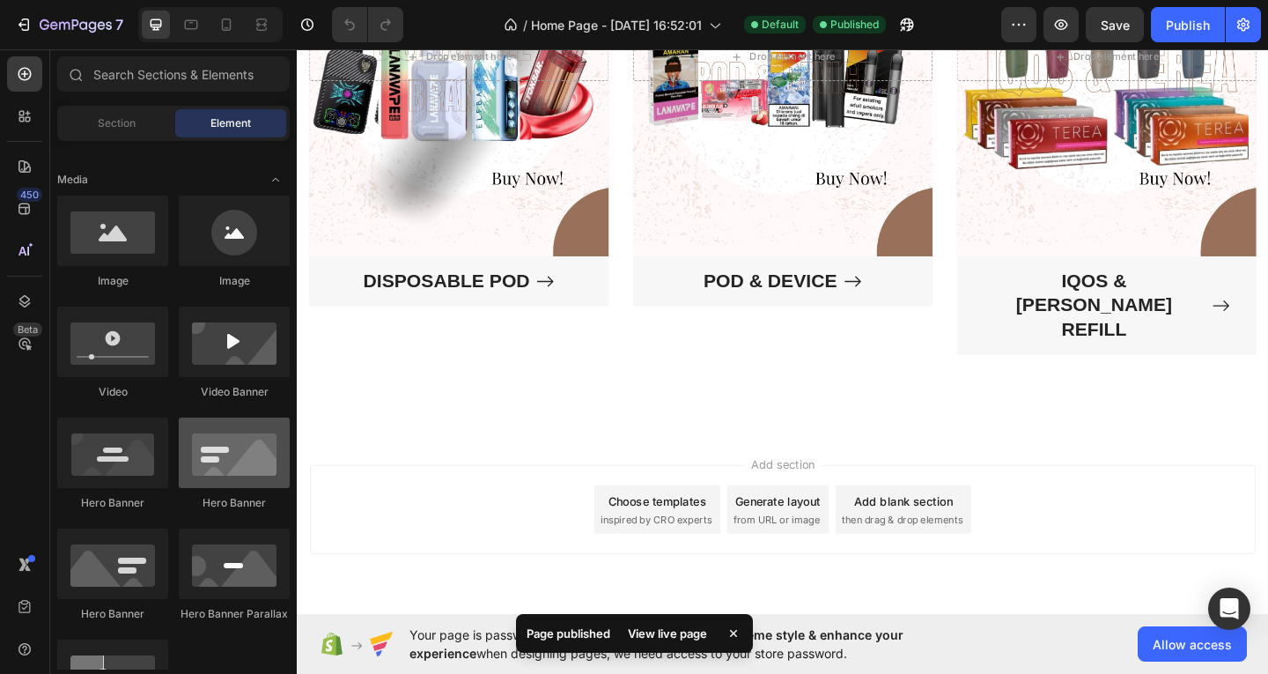
scroll to position [0, 0]
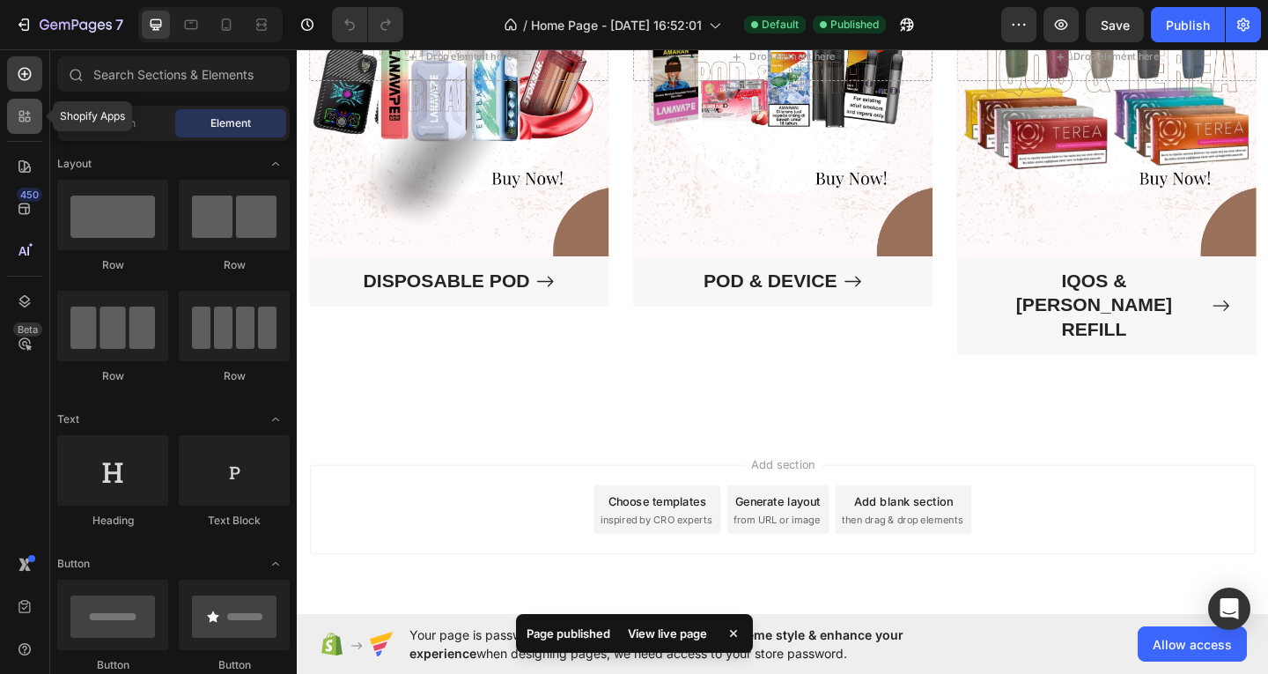
click at [24, 119] on icon at bounding box center [21, 119] width 5 height 5
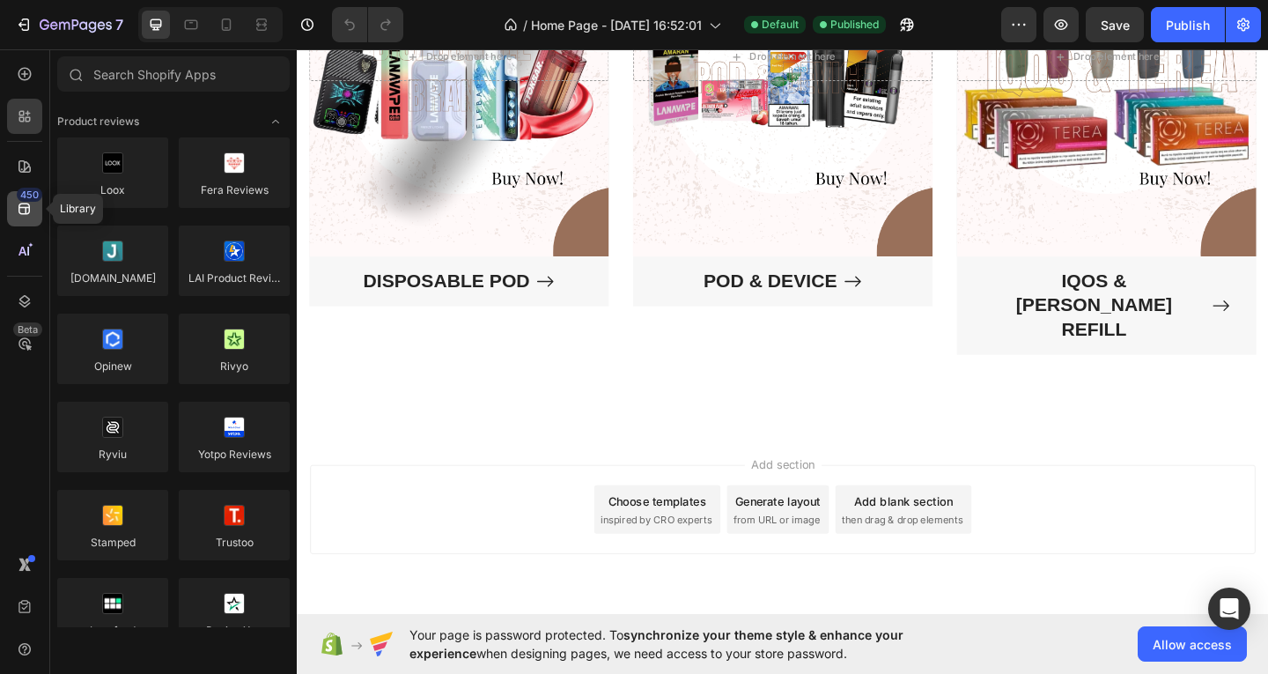
click at [25, 209] on icon at bounding box center [25, 209] width 18 height 18
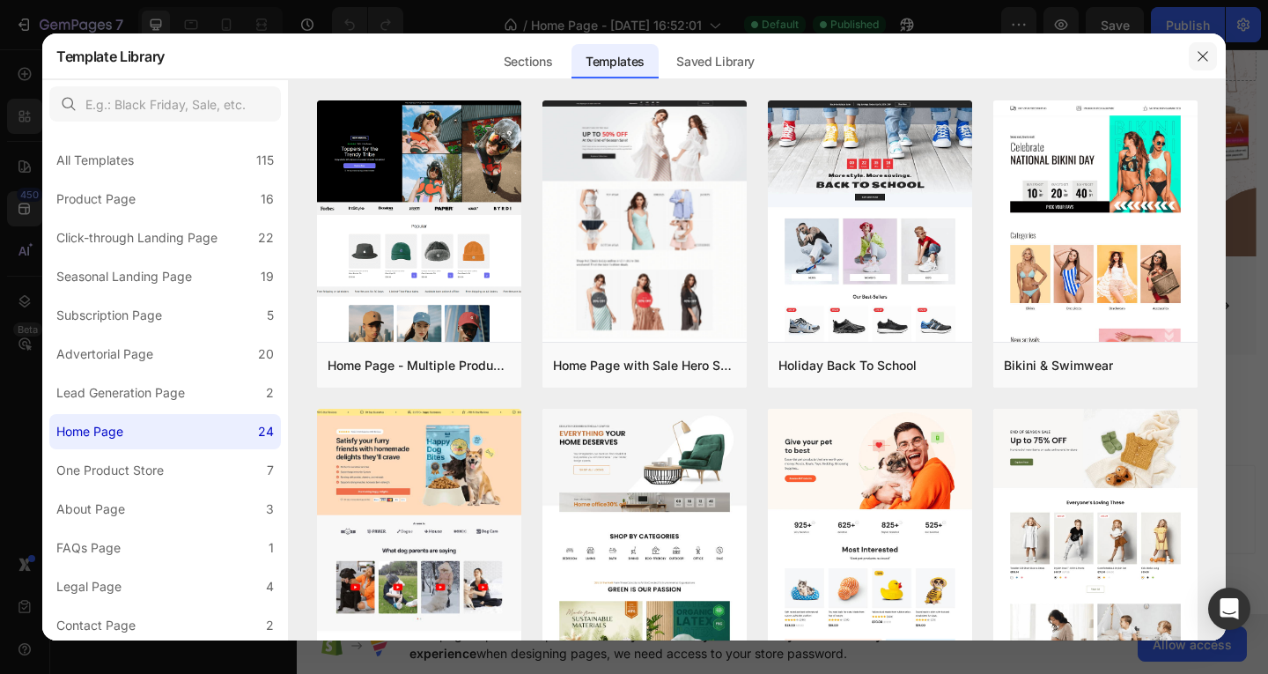
click at [1209, 55] on icon "button" at bounding box center [1203, 56] width 14 height 14
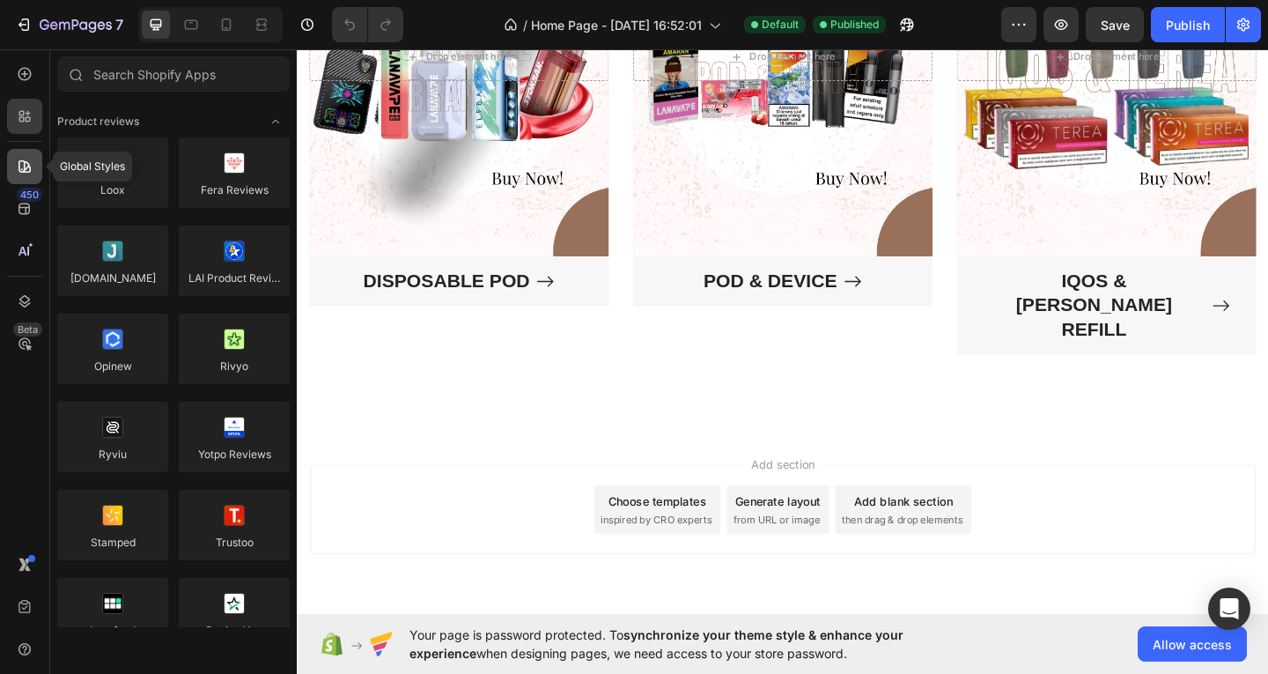
click at [20, 162] on icon at bounding box center [25, 167] width 18 height 18
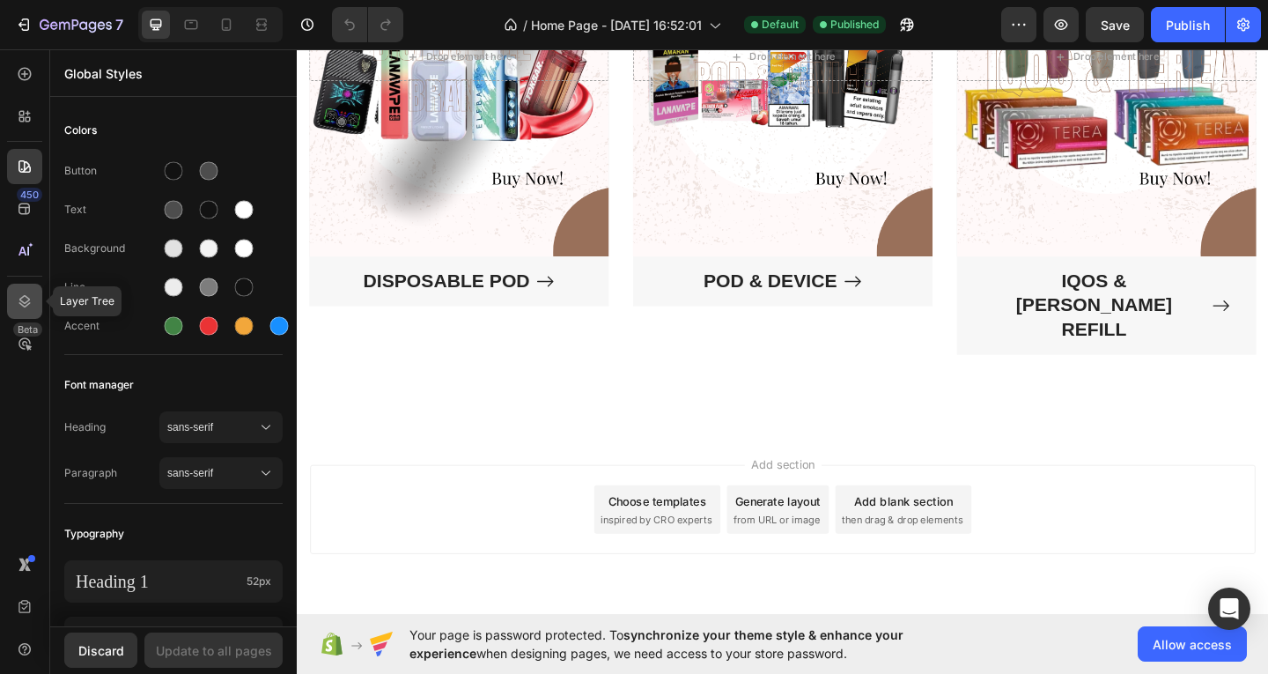
click at [28, 299] on icon at bounding box center [25, 301] width 18 height 18
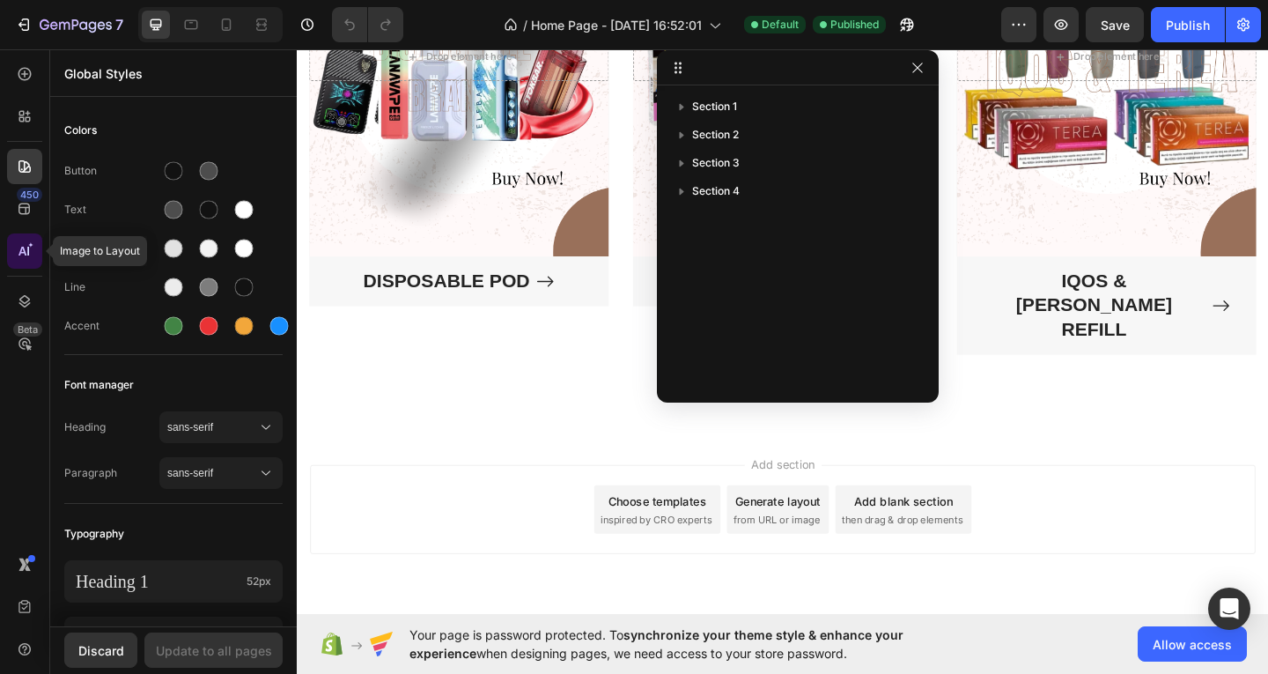
click at [25, 245] on icon at bounding box center [25, 251] width 18 height 18
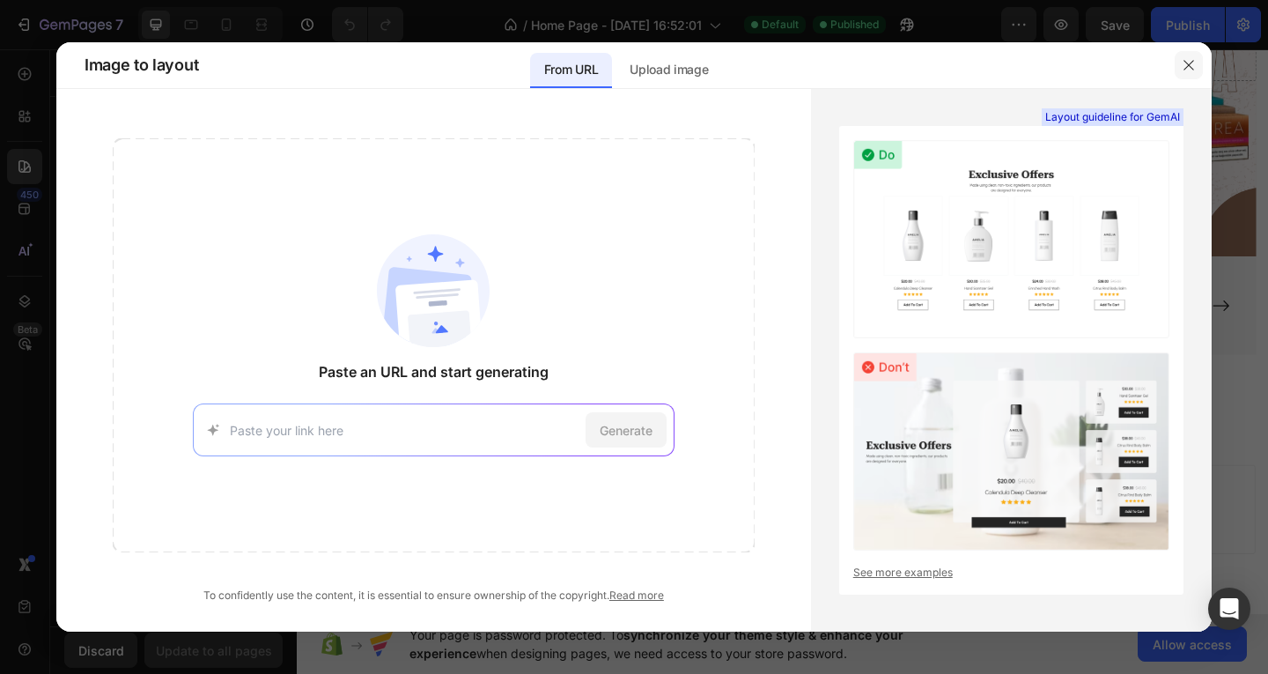
click at [1185, 70] on icon "button" at bounding box center [1189, 65] width 14 height 14
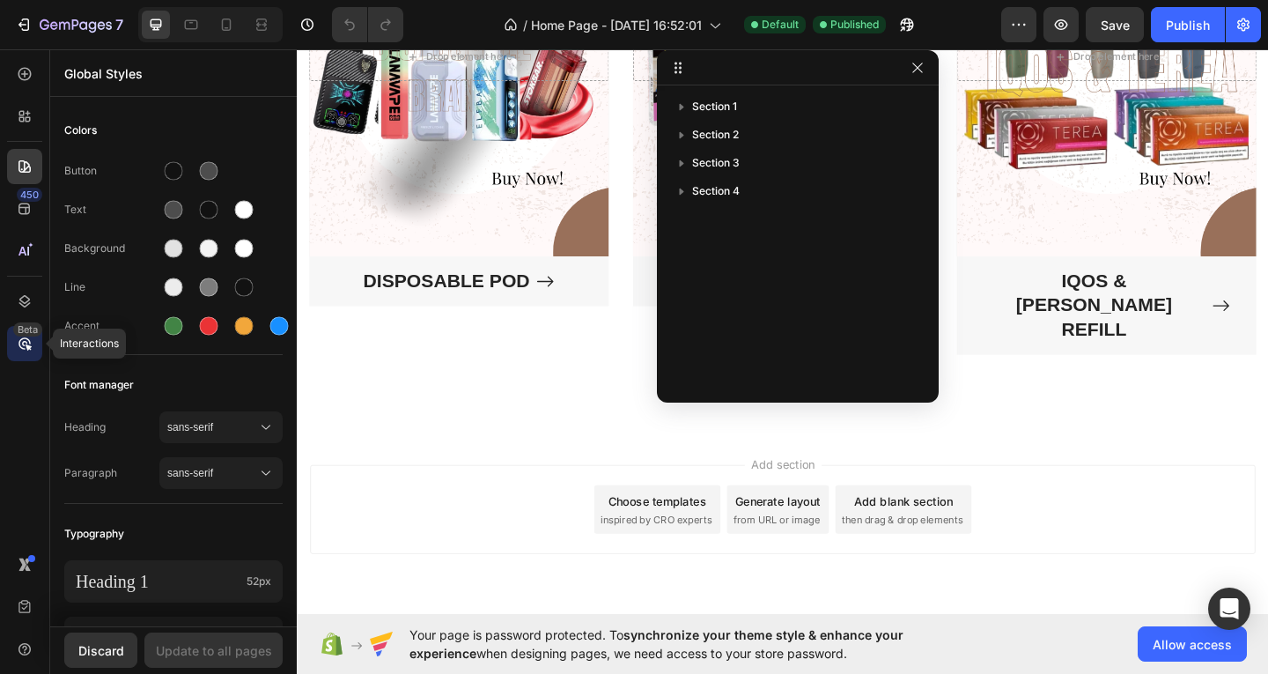
click at [23, 337] on icon at bounding box center [25, 344] width 18 height 18
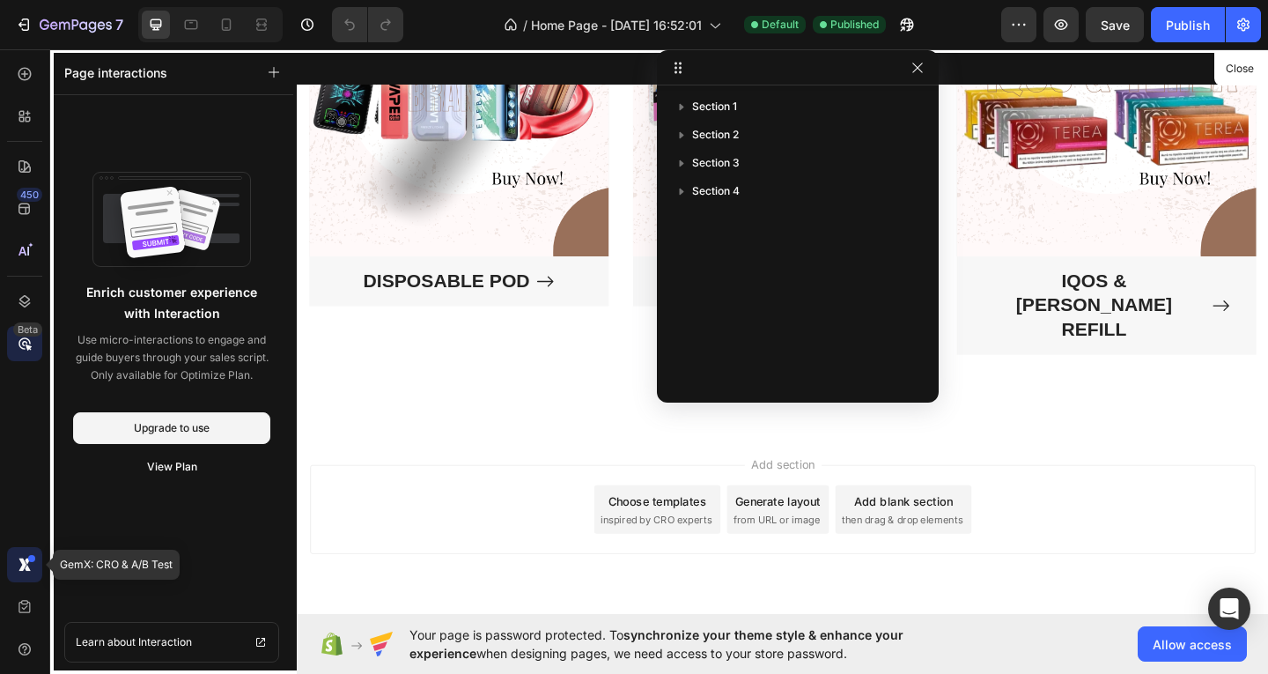
click at [22, 549] on div at bounding box center [24, 564] width 35 height 35
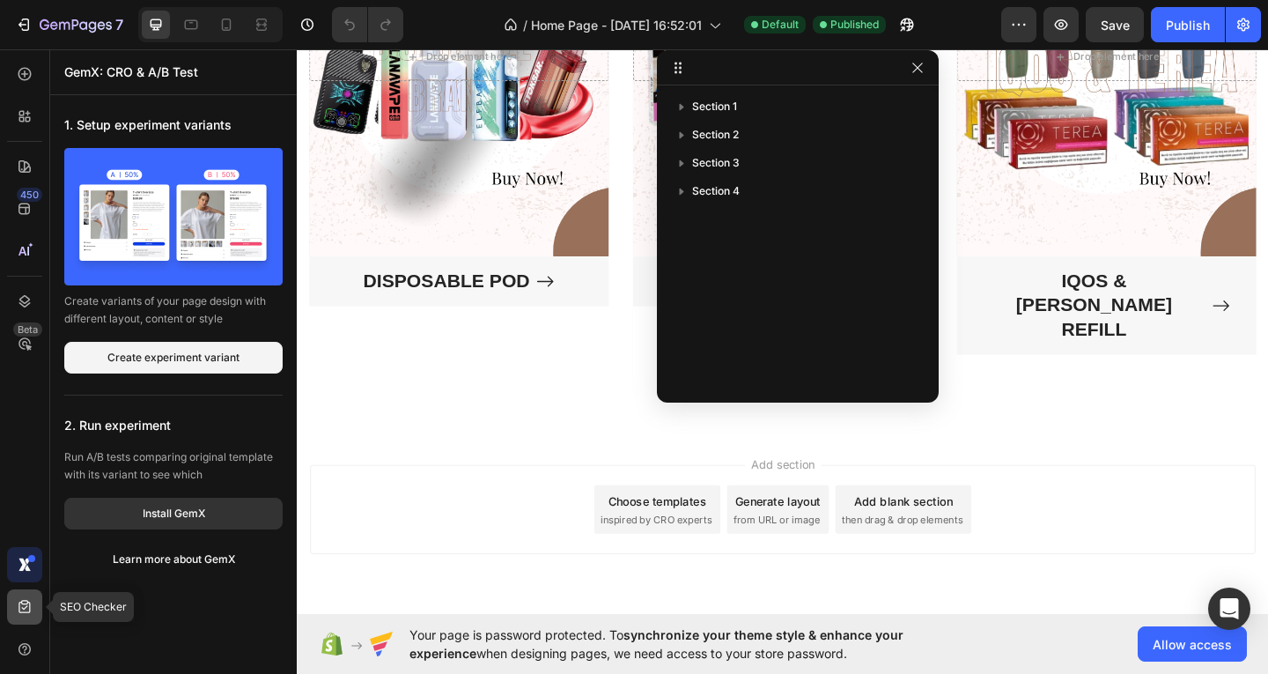
click at [16, 601] on icon at bounding box center [25, 607] width 18 height 18
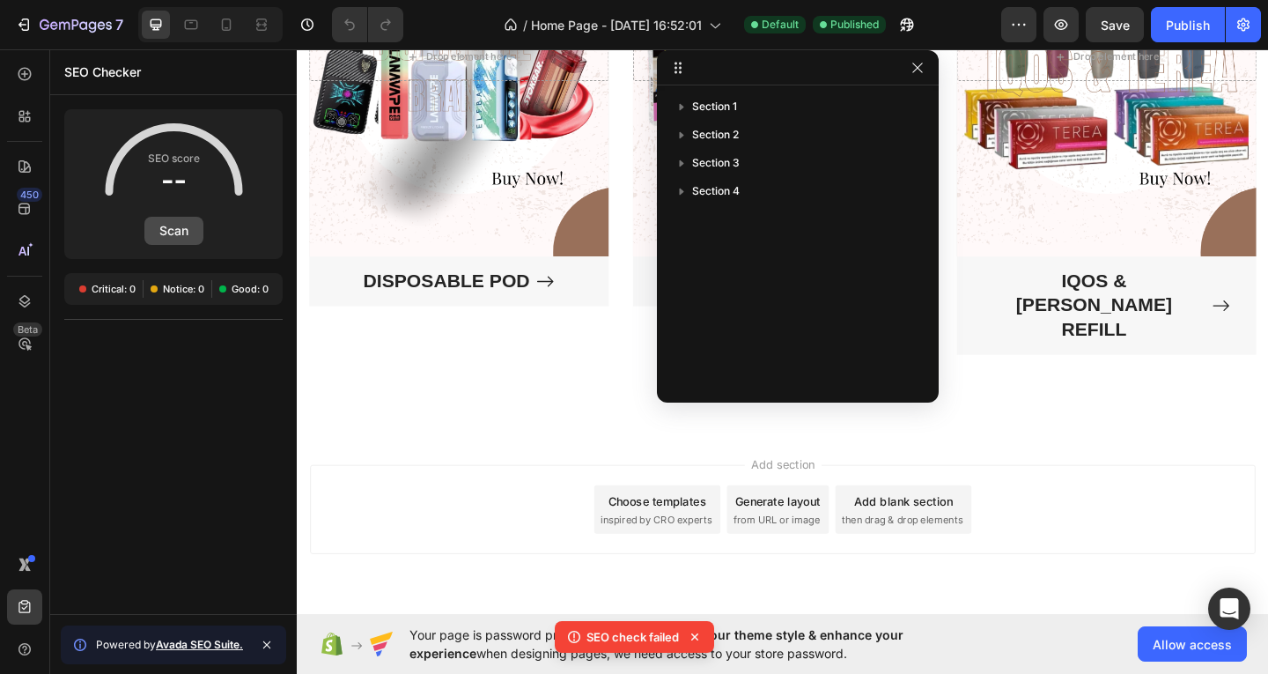
click at [182, 231] on button "Scan" at bounding box center [173, 231] width 59 height 28
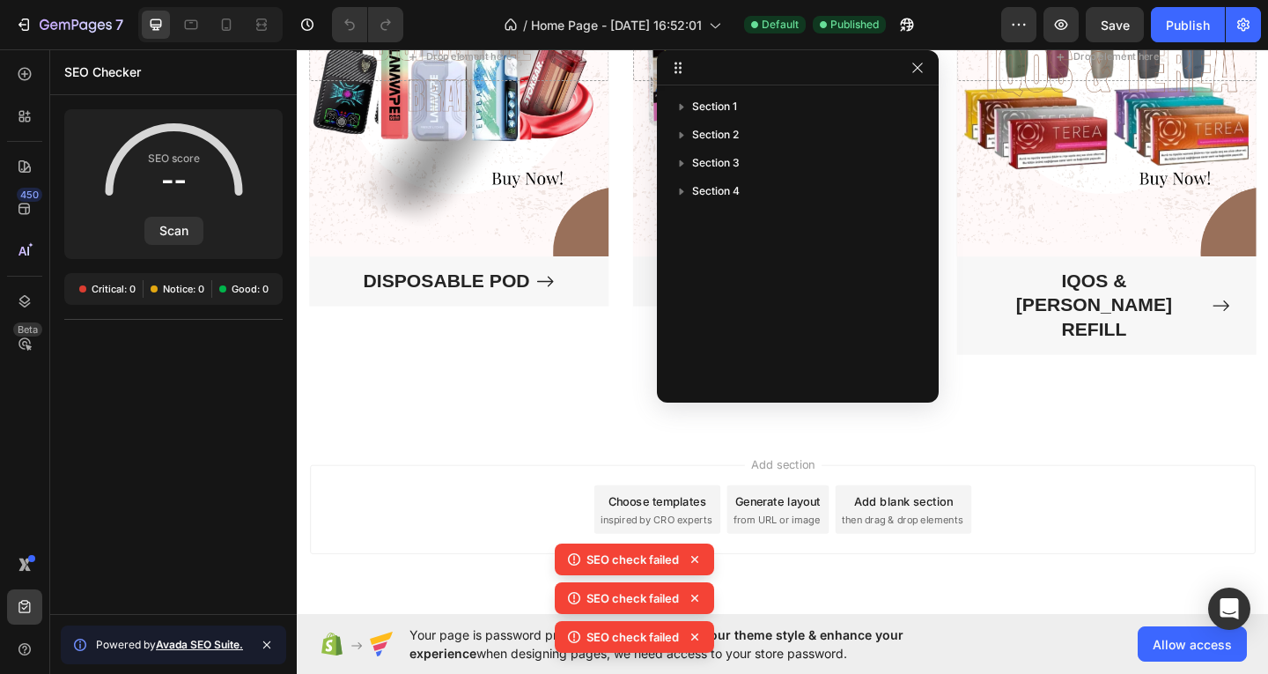
click at [123, 282] on span "Critical: 0" at bounding box center [114, 289] width 44 height 14
click at [9, 66] on div at bounding box center [24, 73] width 35 height 35
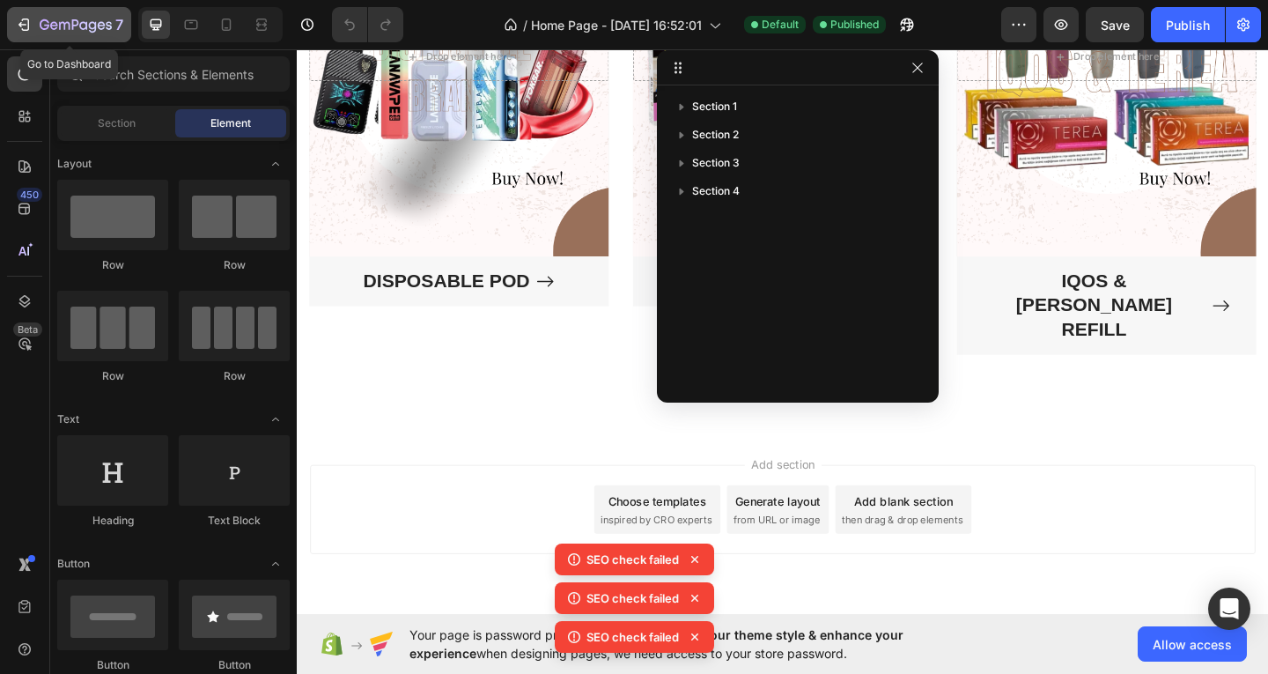
click at [61, 16] on div "7" at bounding box center [82, 24] width 84 height 21
